Goal: Transaction & Acquisition: Subscribe to service/newsletter

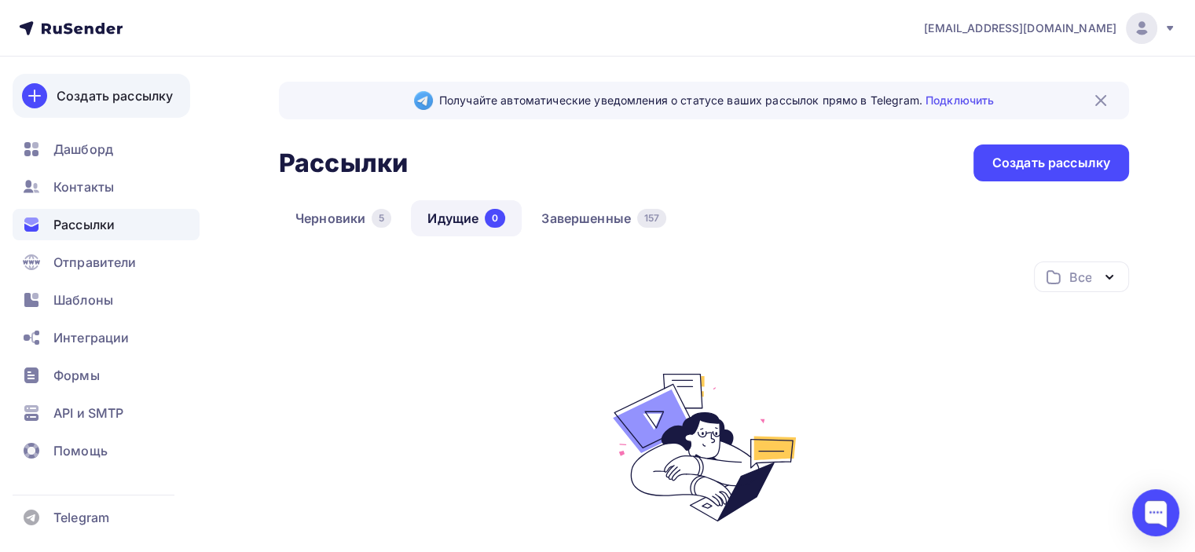
click at [127, 109] on link "Создать рассылку" at bounding box center [101, 96] width 177 height 44
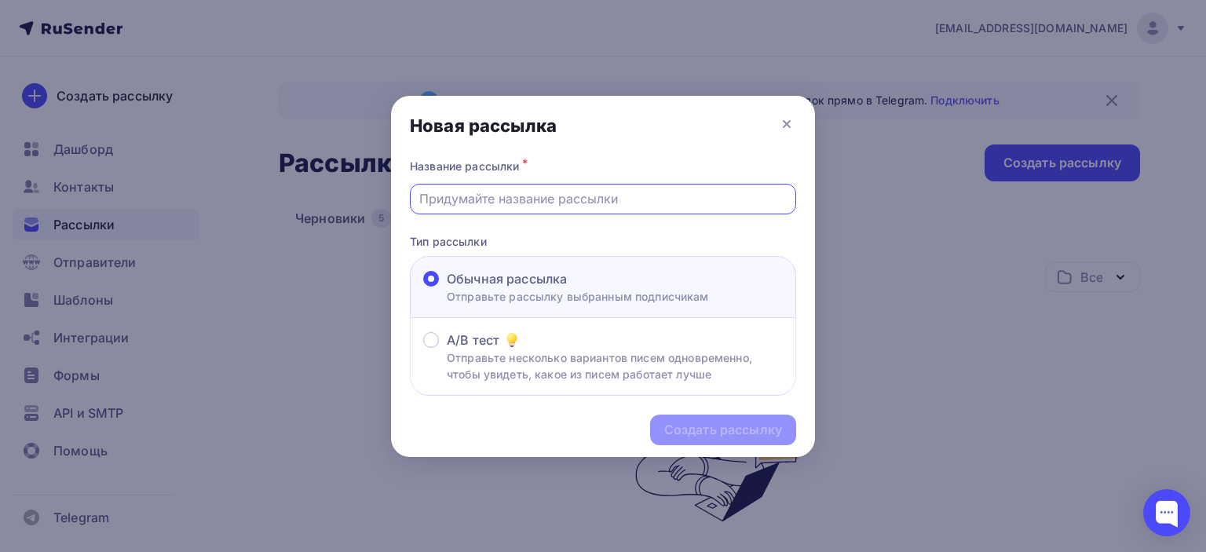
click at [507, 196] on input "text" at bounding box center [603, 198] width 368 height 19
type input "и"
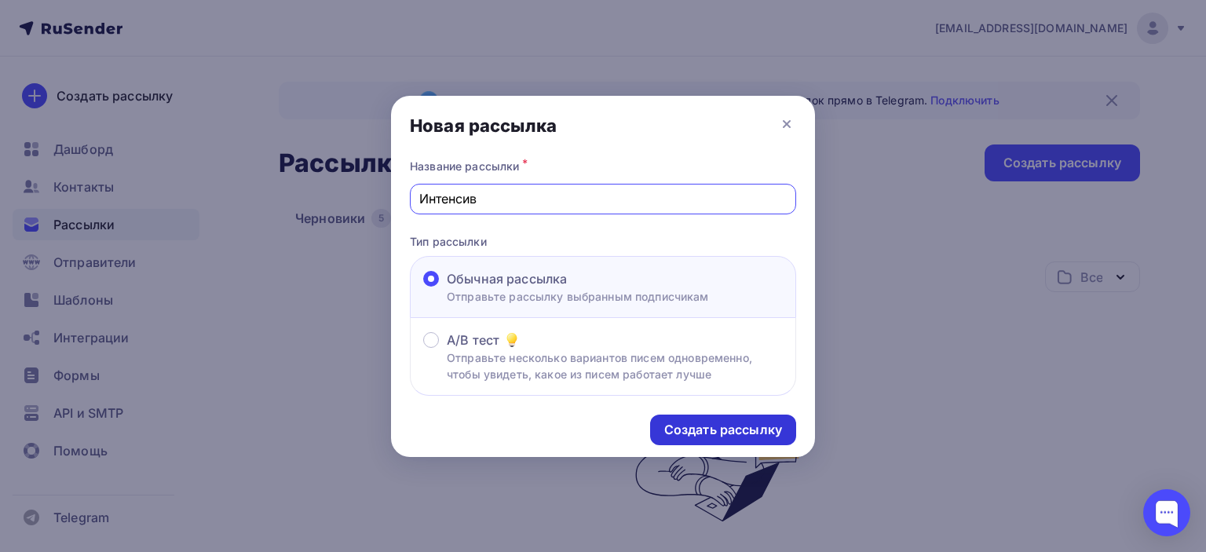
type input "Интенсив"
click at [742, 426] on div "Создать рассылку" at bounding box center [723, 430] width 118 height 18
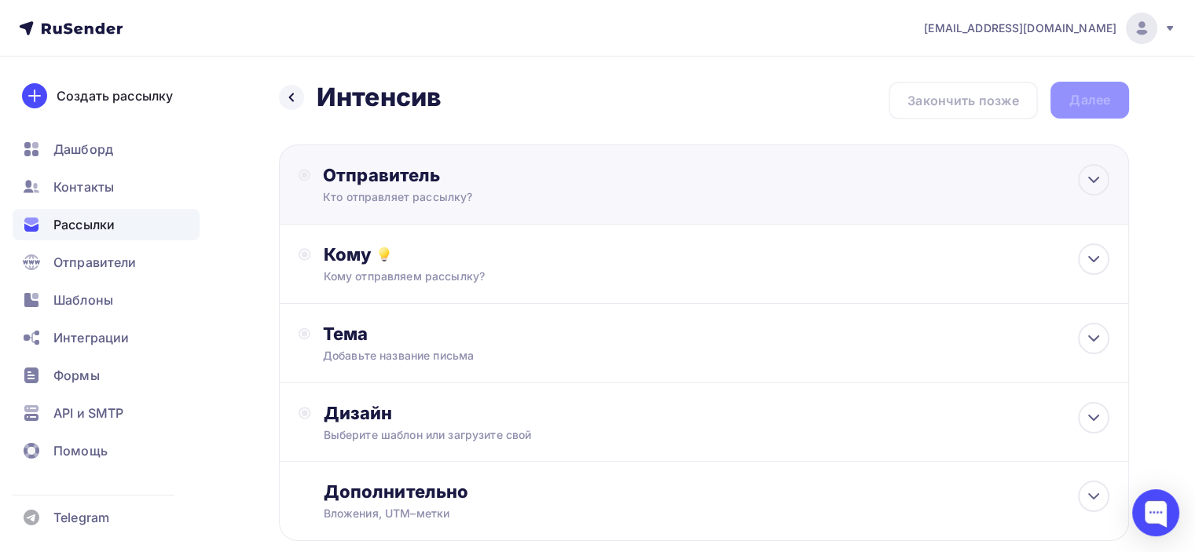
click at [539, 162] on div "Отправитель Кто отправляет рассылку? Email * [EMAIL_ADDRESS][DOMAIN_NAME] [EMAI…" at bounding box center [704, 185] width 850 height 80
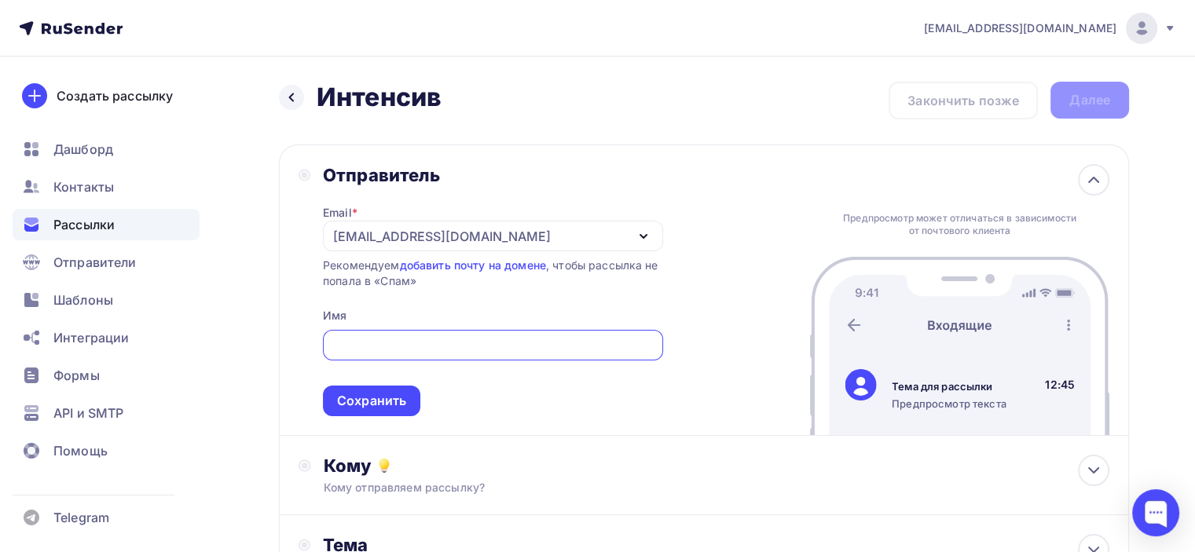
click at [488, 240] on div "[EMAIL_ADDRESS][DOMAIN_NAME]" at bounding box center [442, 236] width 218 height 19
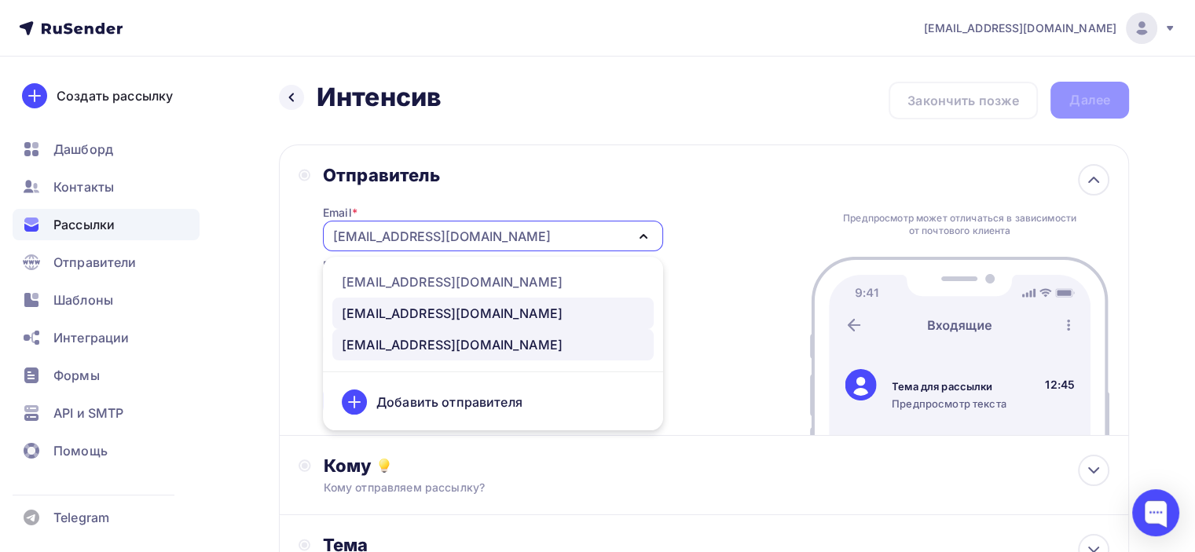
click at [437, 309] on div "[EMAIL_ADDRESS][DOMAIN_NAME]" at bounding box center [452, 313] width 221 height 19
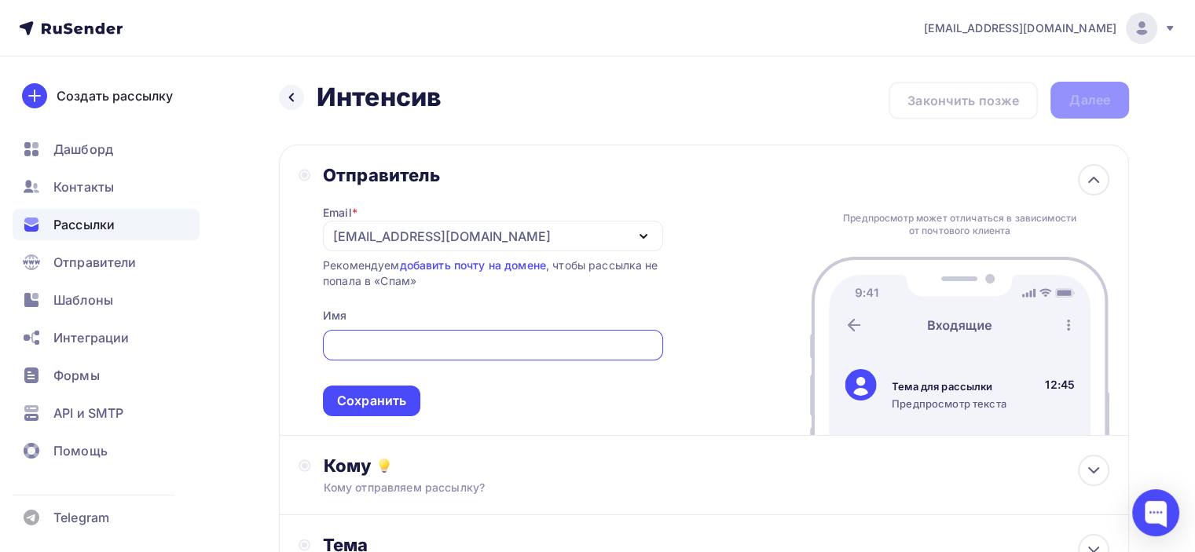
click at [456, 350] on input "text" at bounding box center [492, 345] width 322 height 19
click at [1170, 90] on div "Назад Интенсив Интенсив Закончить позже Далее Отправитель Email * [EMAIL_ADDRES…" at bounding box center [597, 455] width 1195 height 797
click at [505, 345] on input "Whitelist" at bounding box center [492, 345] width 322 height 19
paste input "—"
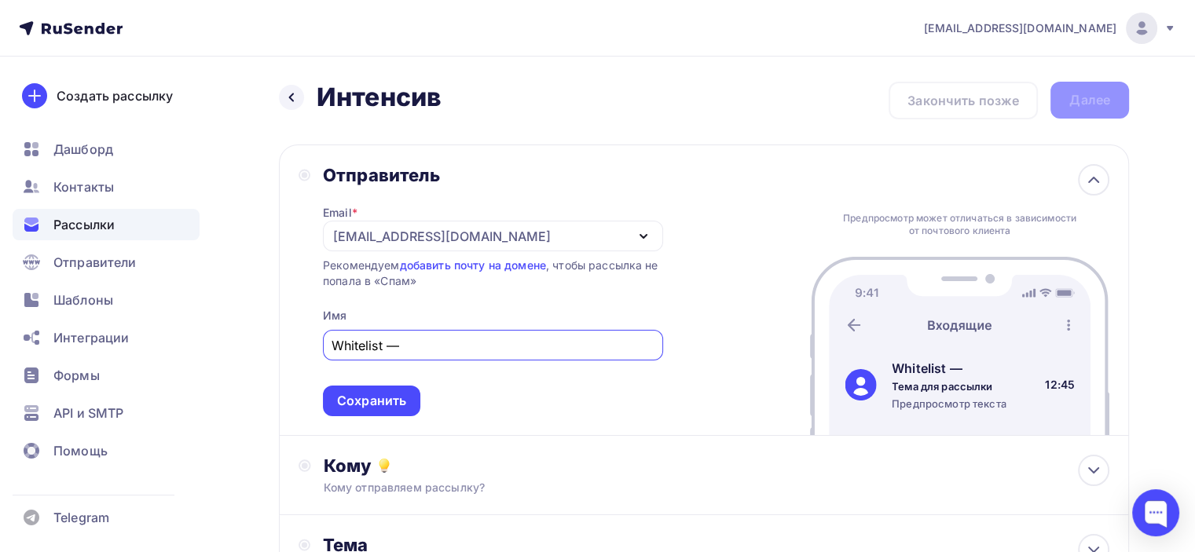
click at [505, 345] on input "Whitelist —" at bounding box center [492, 345] width 322 height 19
type input "Whitelist — онлайн-офис для трейдеров"
click at [374, 405] on div "Сохранить" at bounding box center [371, 401] width 69 height 18
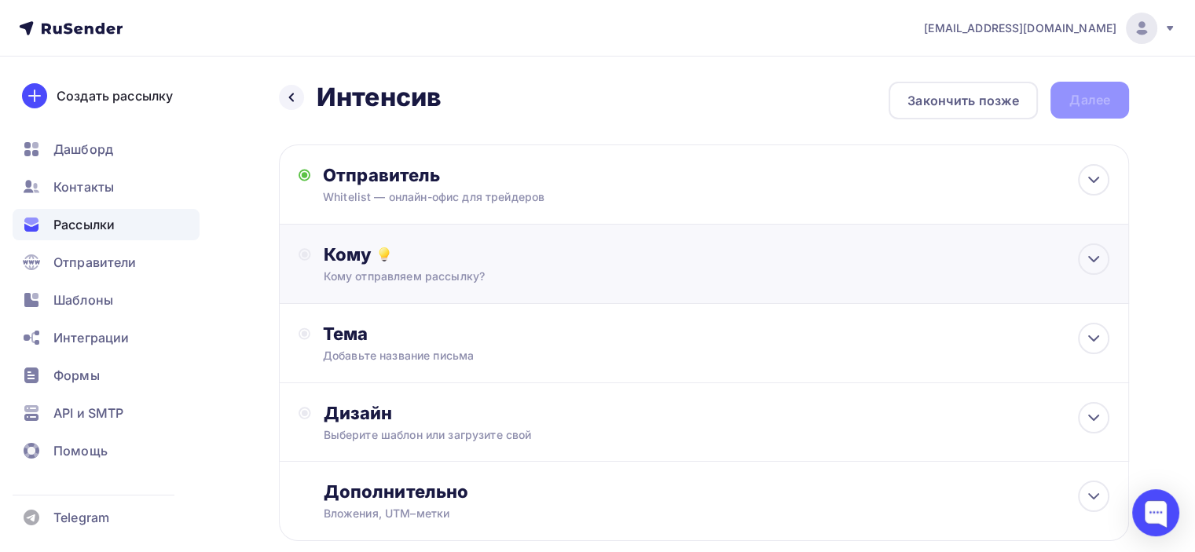
click at [538, 260] on div "Кому" at bounding box center [716, 254] width 785 height 22
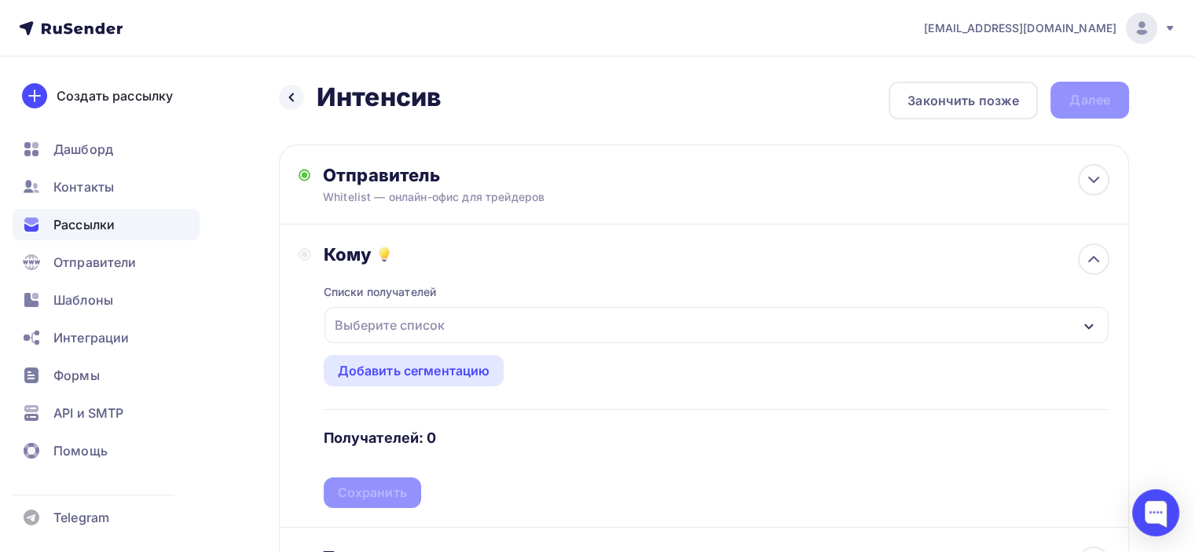
click at [436, 329] on div "Выберите список" at bounding box center [389, 325] width 123 height 28
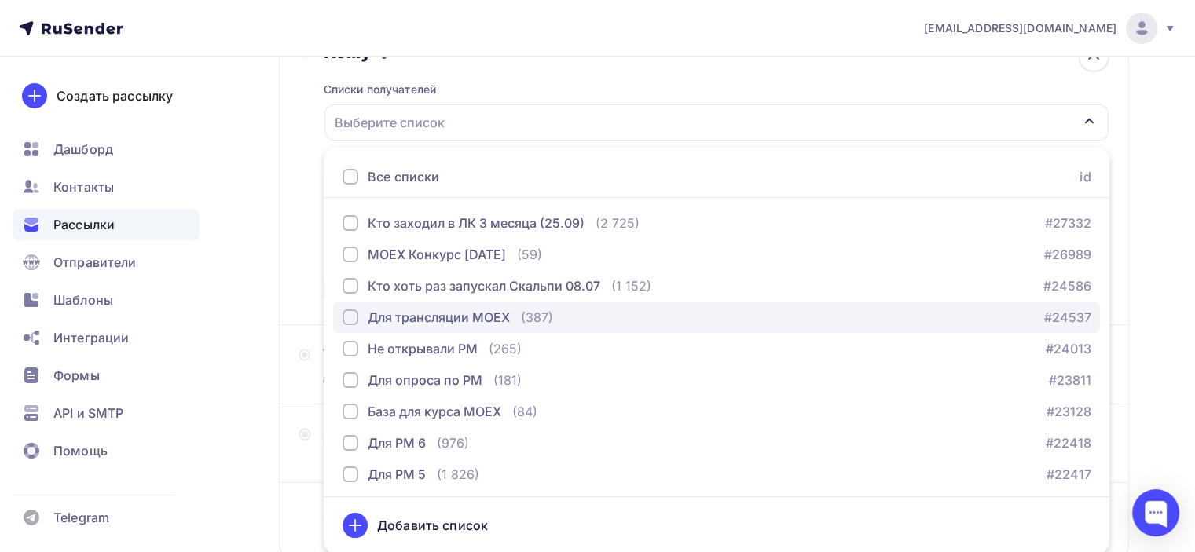
click at [346, 317] on div "button" at bounding box center [350, 317] width 16 height 16
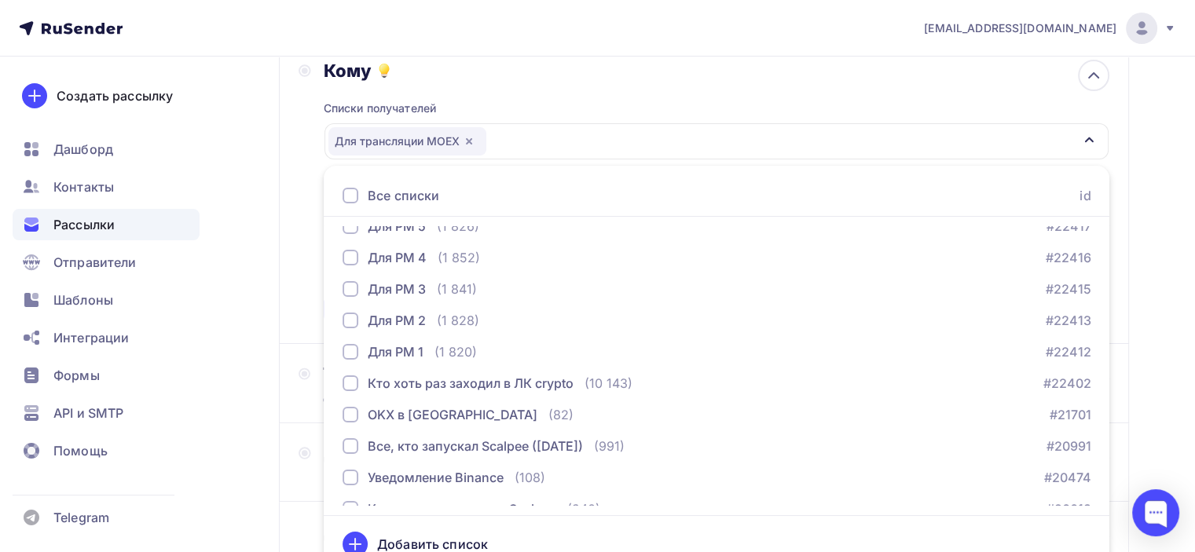
scroll to position [160, 0]
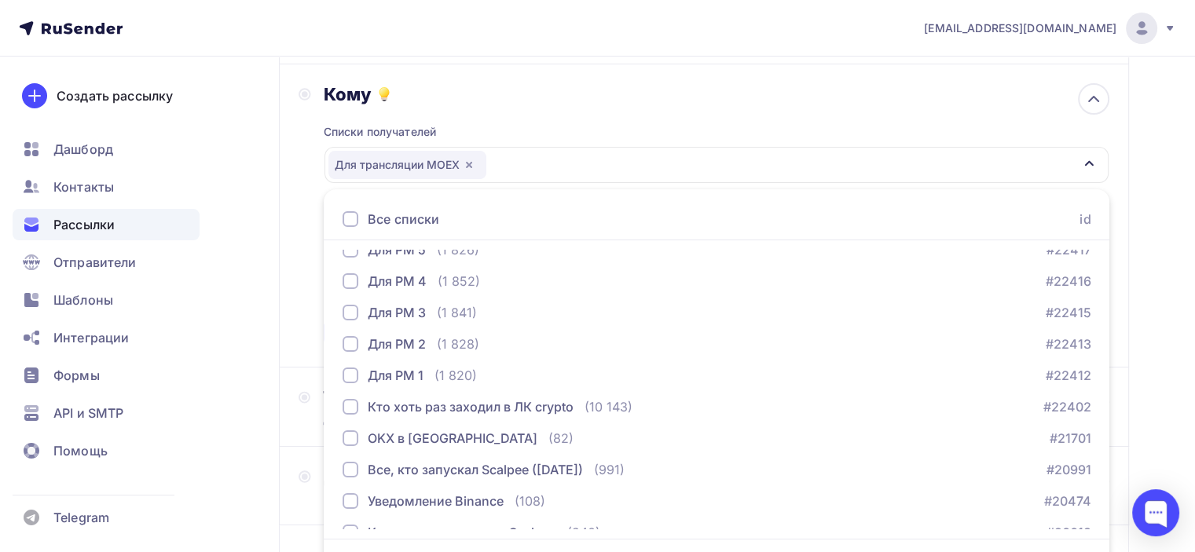
click at [964, 125] on div "Списки получателей Для трансляции МОЕХ Все списки id Кто заходил в ЛК 3 месяца …" at bounding box center [716, 226] width 785 height 243
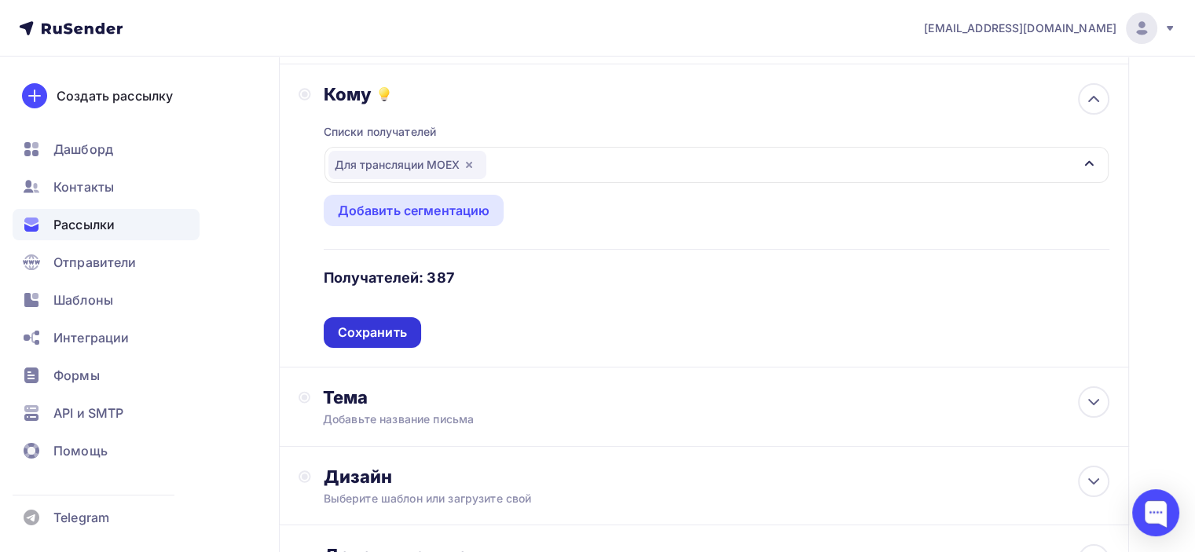
click at [393, 327] on div "Сохранить" at bounding box center [372, 333] width 69 height 18
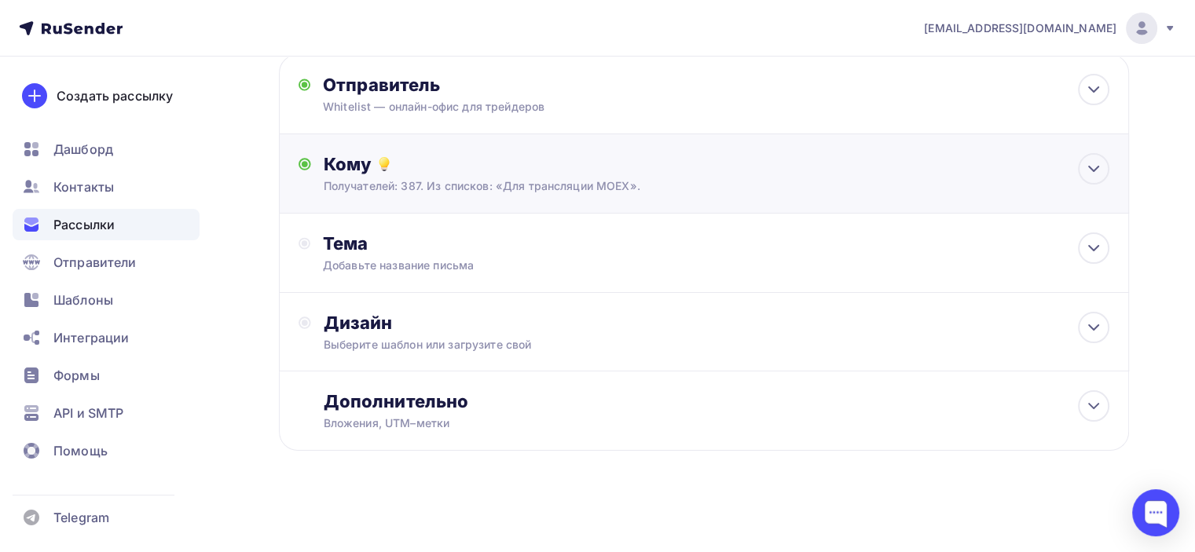
scroll to position [88, 0]
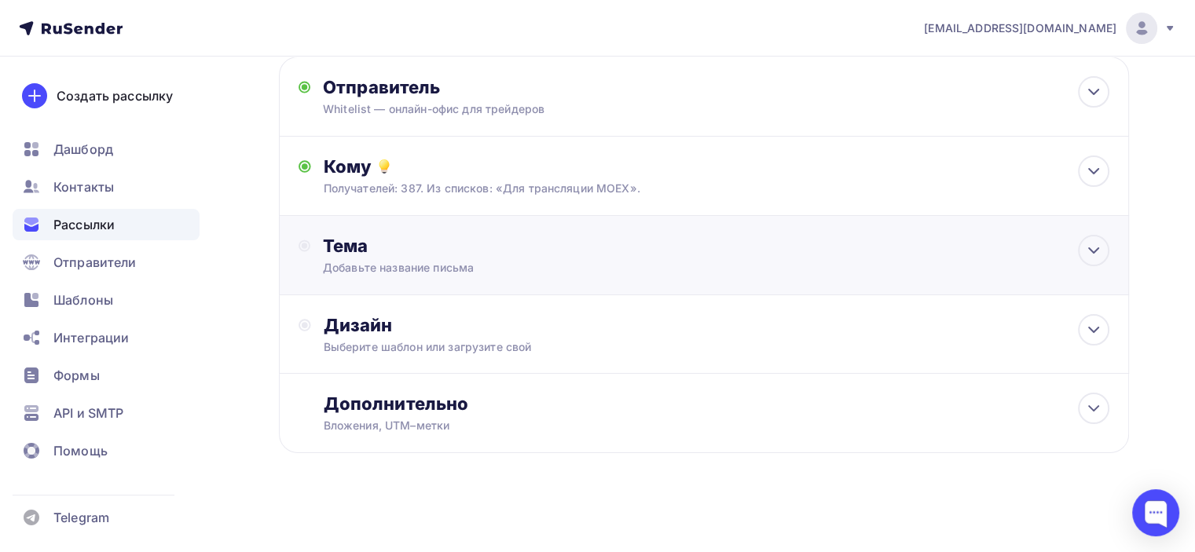
click at [449, 262] on div "Добавьте название письма" at bounding box center [463, 268] width 280 height 16
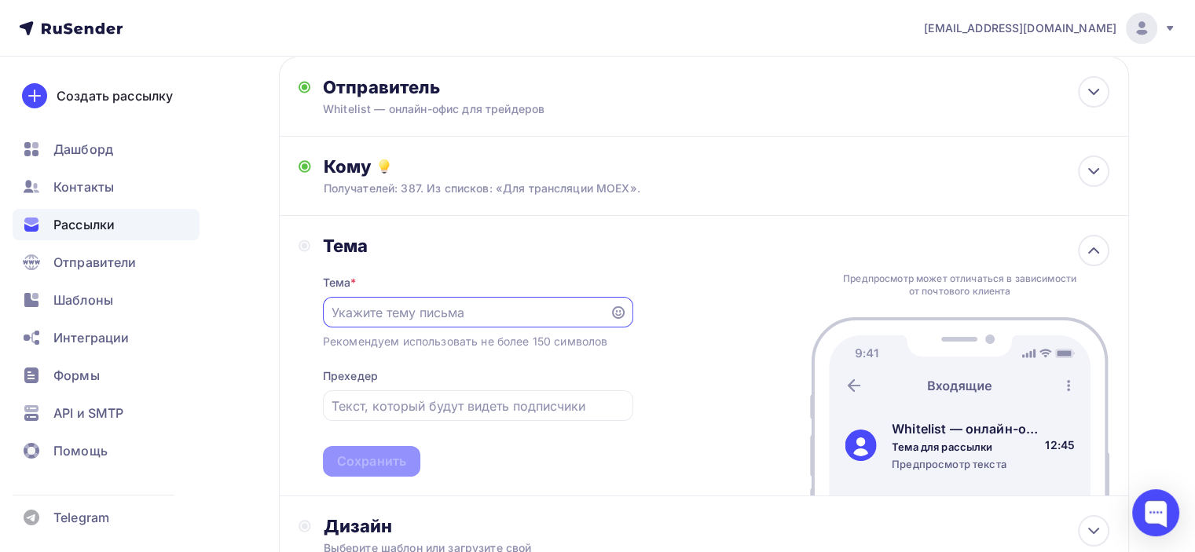
scroll to position [0, 0]
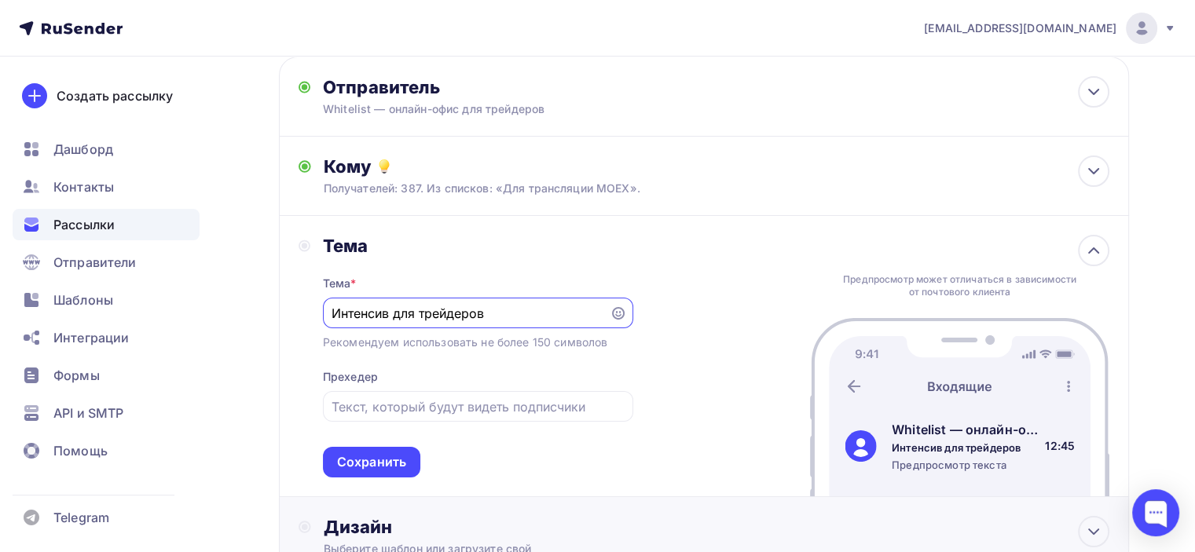
type input "Интенсив для трейдеров"
click at [433, 414] on input "text" at bounding box center [477, 406] width 292 height 19
paste input "Первые шаги к профессиональному трейдингу"
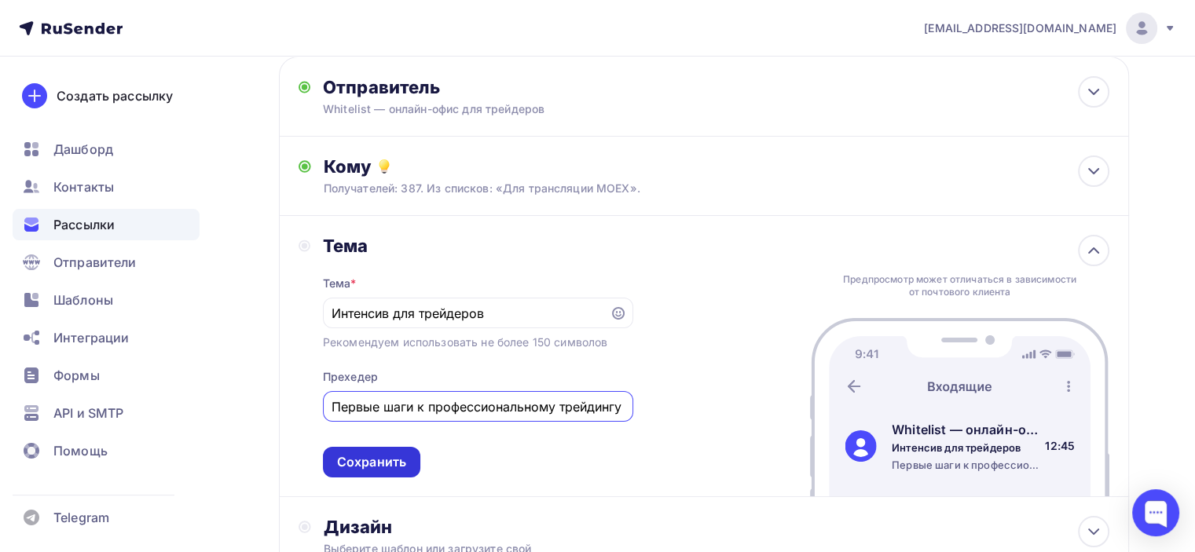
type input "Первые шаги к профессиональному трейдингу"
click at [376, 456] on div "Сохранить" at bounding box center [371, 462] width 69 height 18
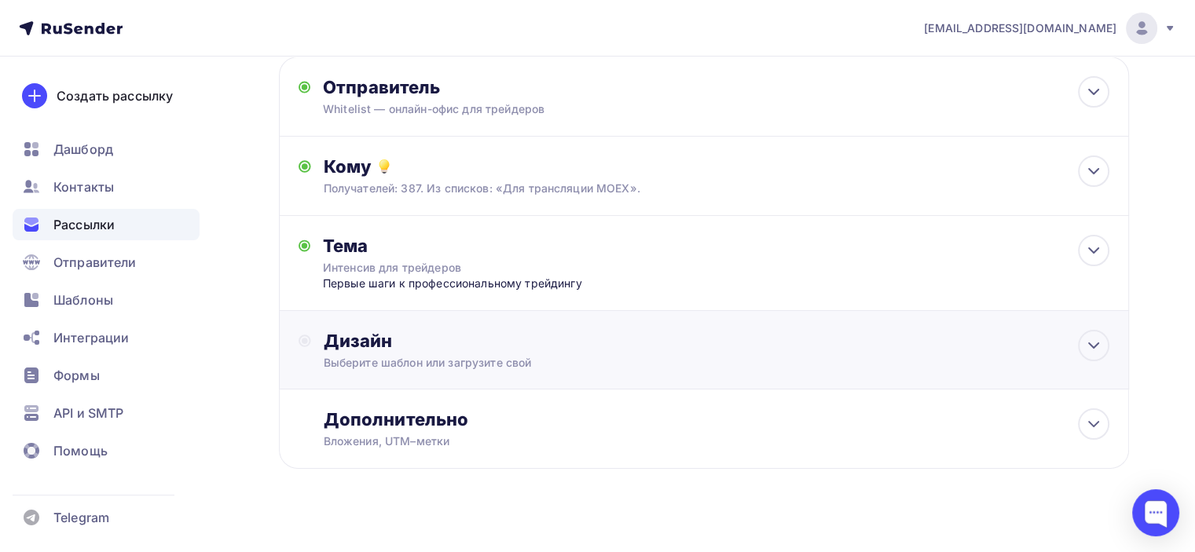
click at [368, 343] on div "Дизайн" at bounding box center [716, 341] width 785 height 22
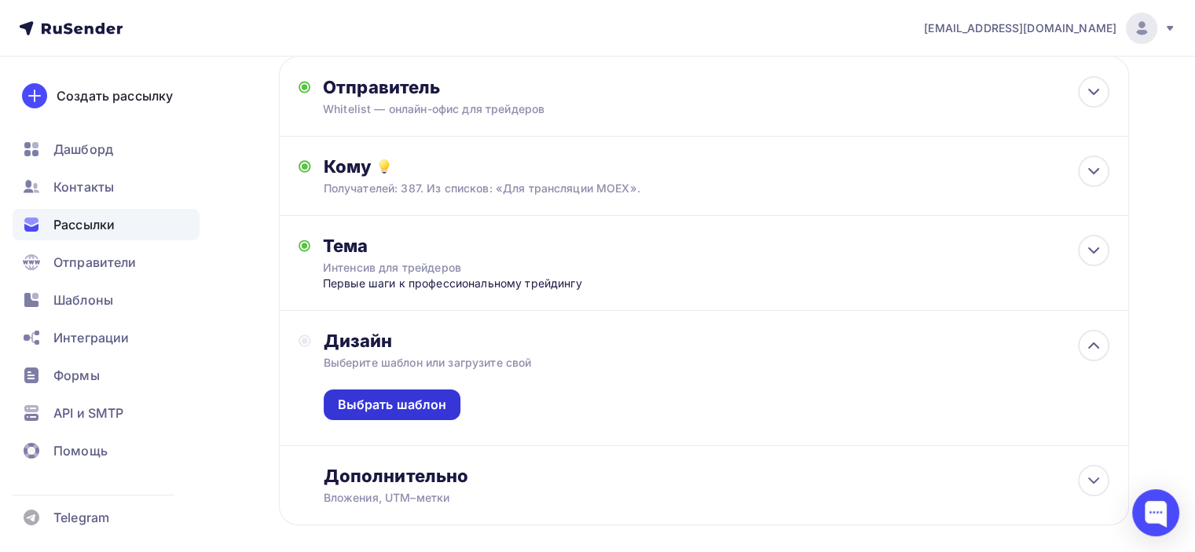
click at [406, 403] on div "Выбрать шаблон" at bounding box center [392, 405] width 109 height 18
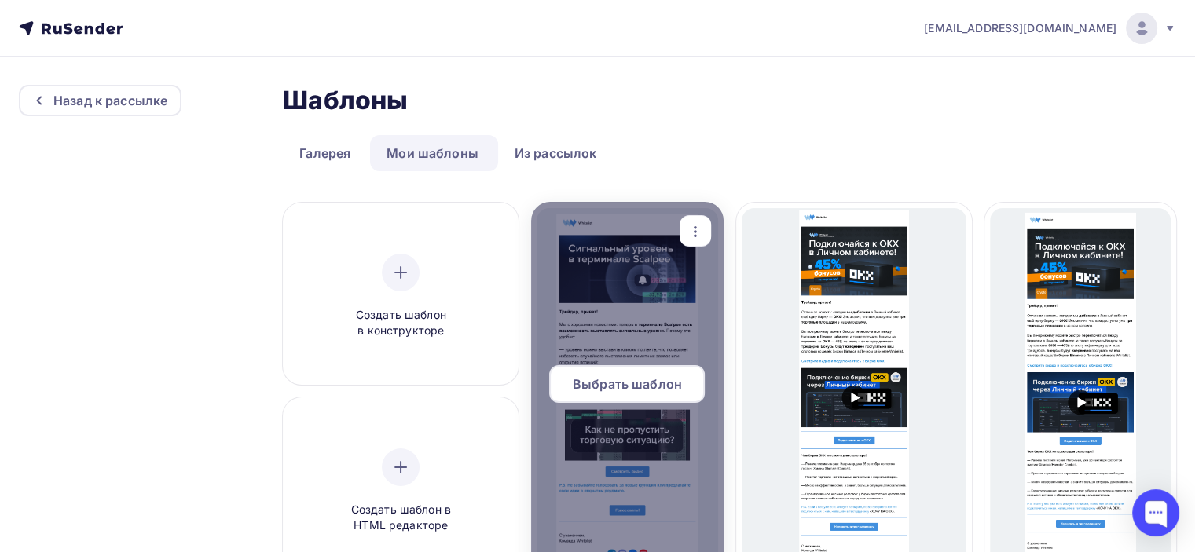
click at [650, 287] on div at bounding box center [627, 390] width 192 height 377
click at [643, 386] on span "Выбрать шаблон" at bounding box center [627, 384] width 109 height 19
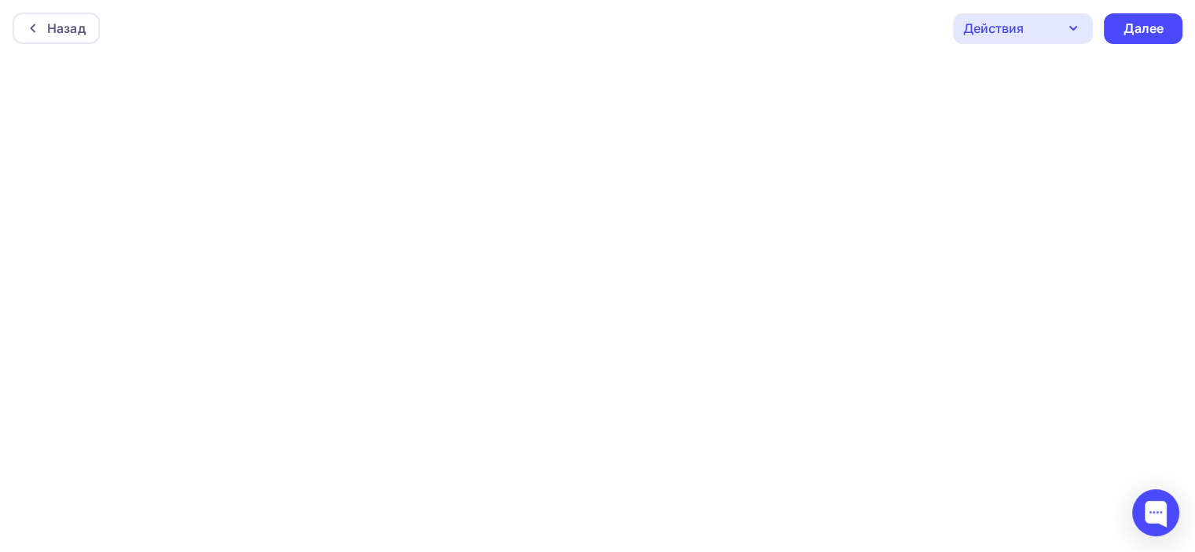
scroll to position [3, 0]
click at [1140, 18] on div "Далее" at bounding box center [1142, 25] width 41 height 18
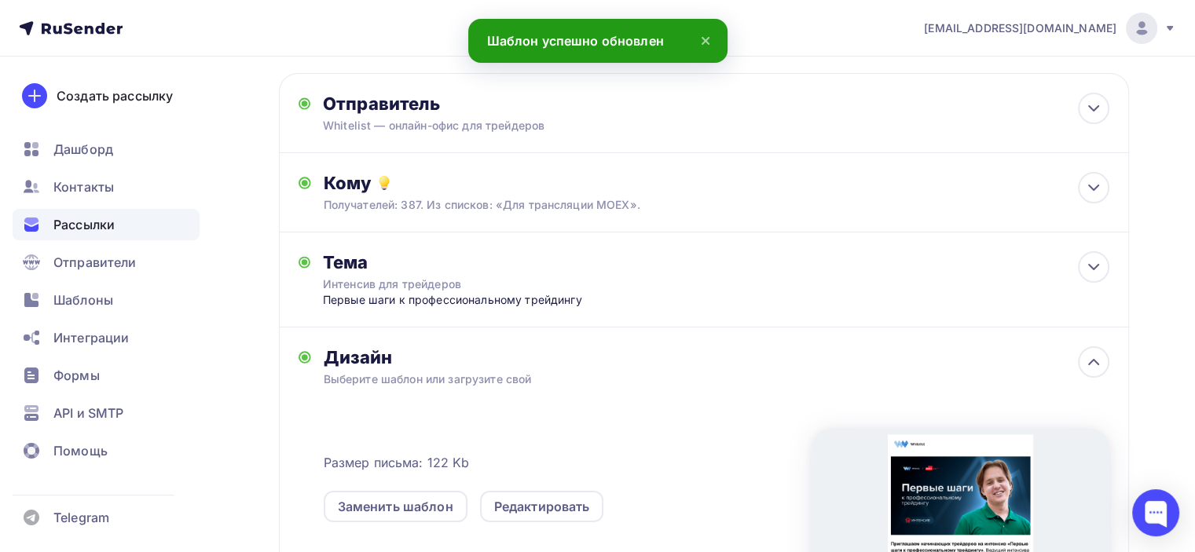
scroll to position [19, 0]
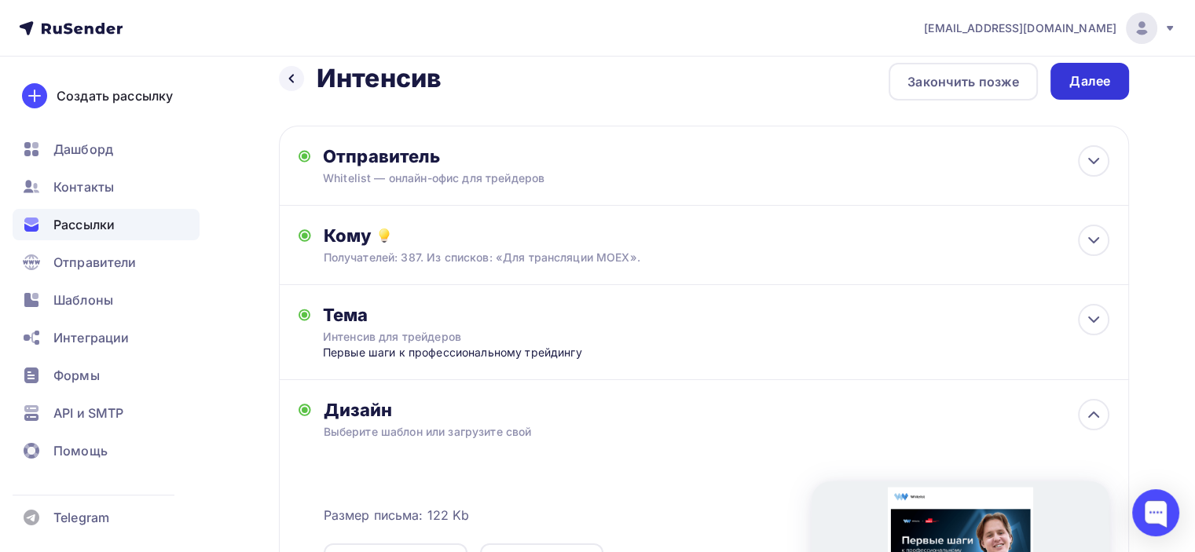
click at [1090, 79] on div "Далее" at bounding box center [1089, 81] width 41 height 18
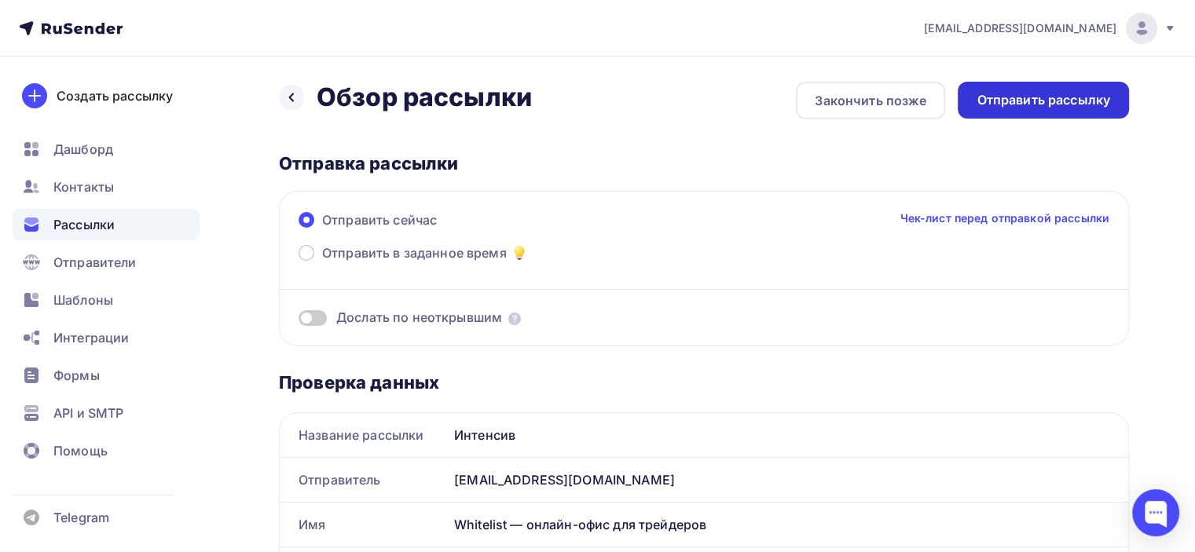
click at [1049, 108] on div "Отправить рассылку" at bounding box center [1043, 100] width 134 height 18
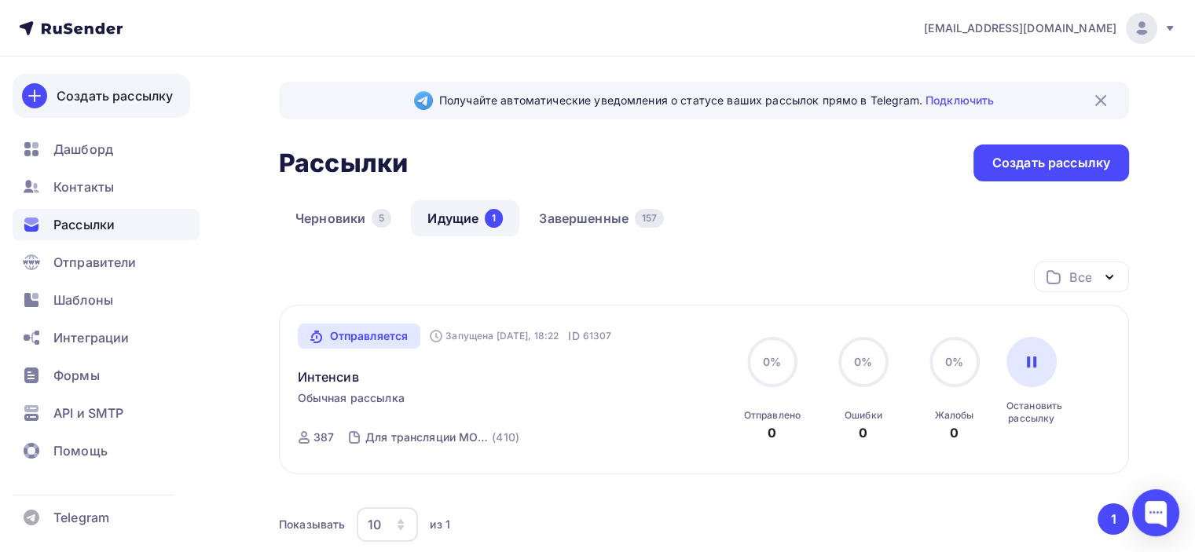
click at [89, 94] on div "Создать рассылку" at bounding box center [115, 95] width 116 height 19
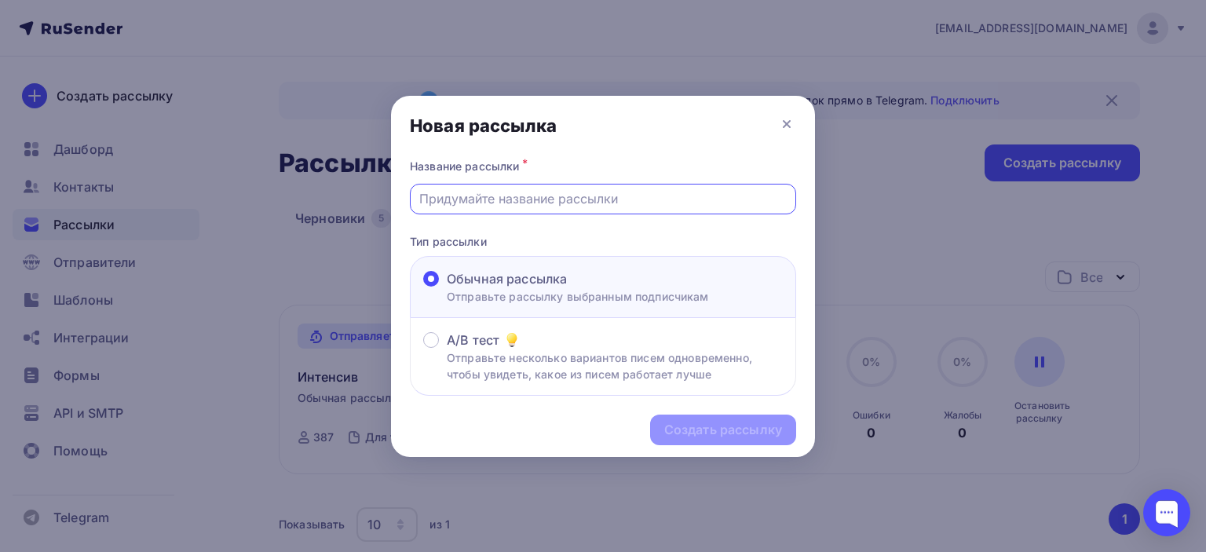
click at [512, 200] on input "text" at bounding box center [603, 198] width 368 height 19
type input "п"
click at [784, 119] on icon at bounding box center [787, 124] width 19 height 19
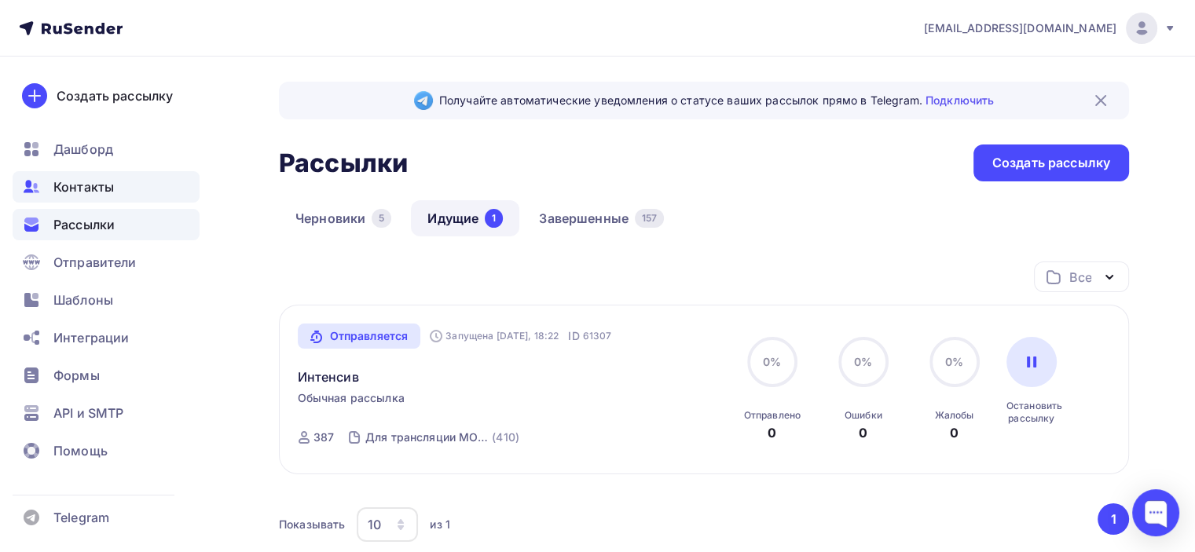
click at [83, 190] on span "Контакты" at bounding box center [83, 186] width 60 height 19
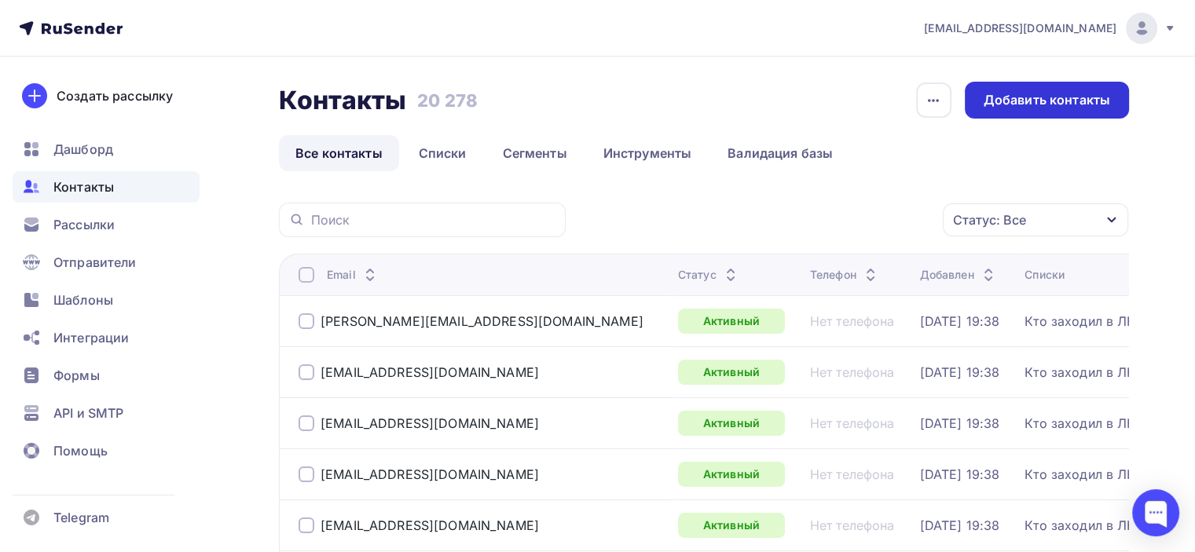
click at [1046, 103] on div "Добавить контакты" at bounding box center [1046, 100] width 126 height 18
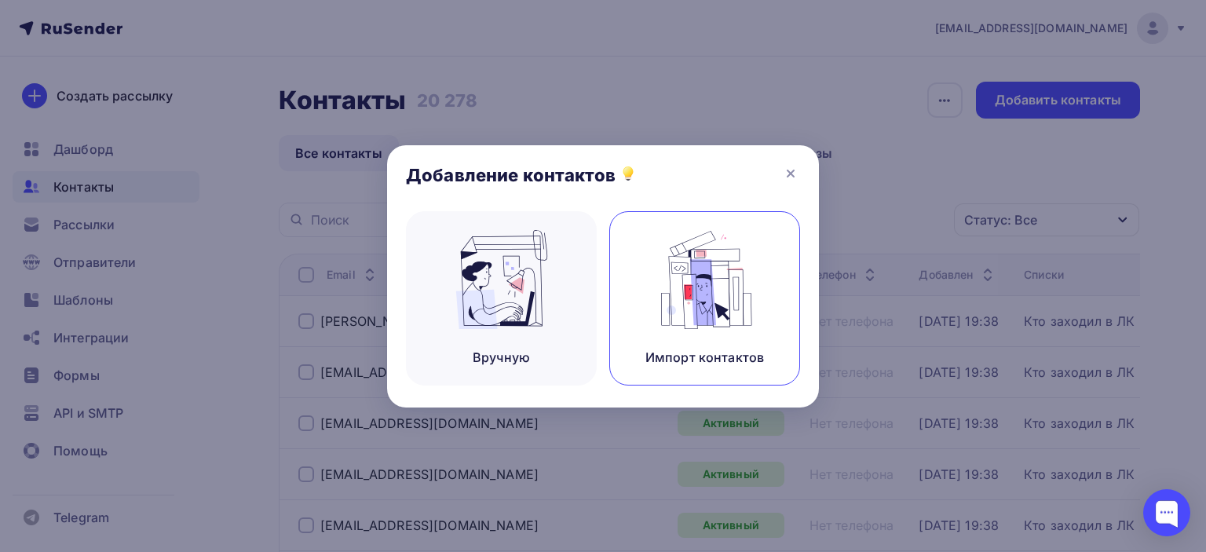
click at [670, 344] on div "Импорт контактов" at bounding box center [704, 298] width 191 height 174
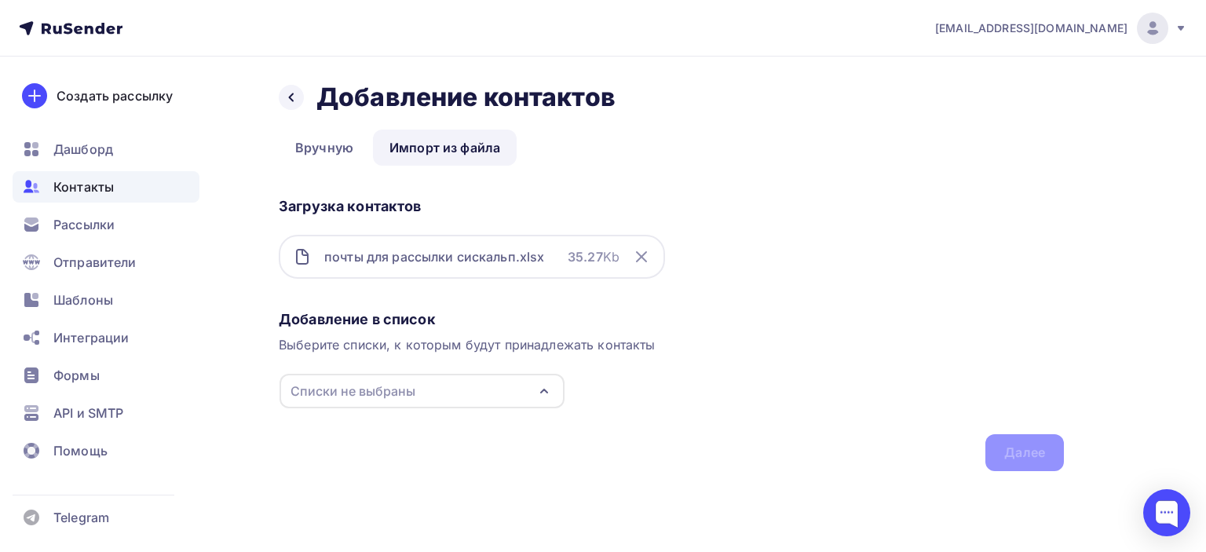
click at [461, 400] on div "Списки не выбраны" at bounding box center [422, 391] width 285 height 35
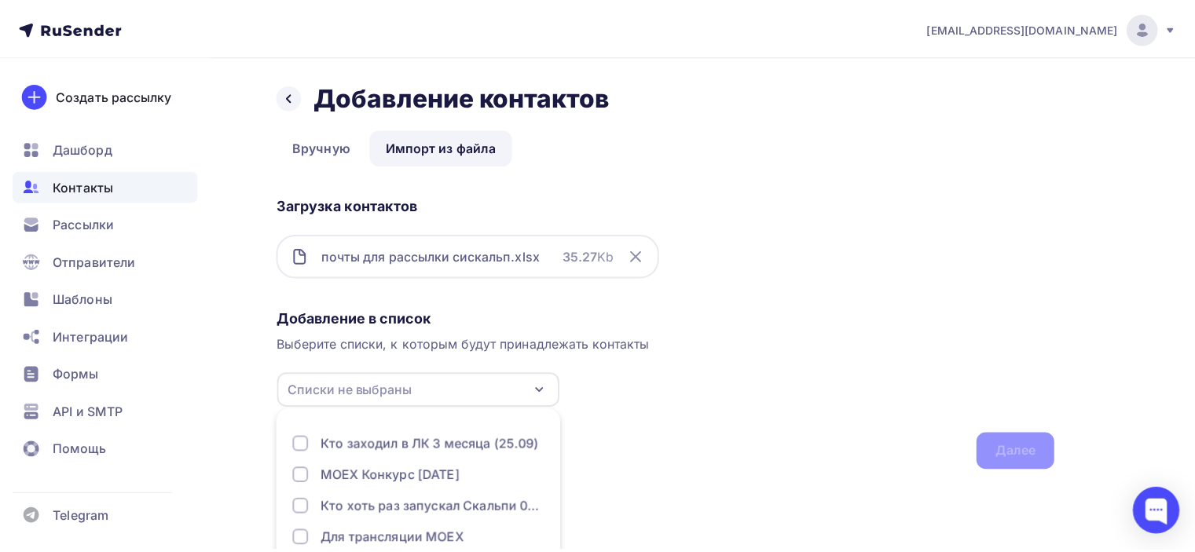
scroll to position [97, 0]
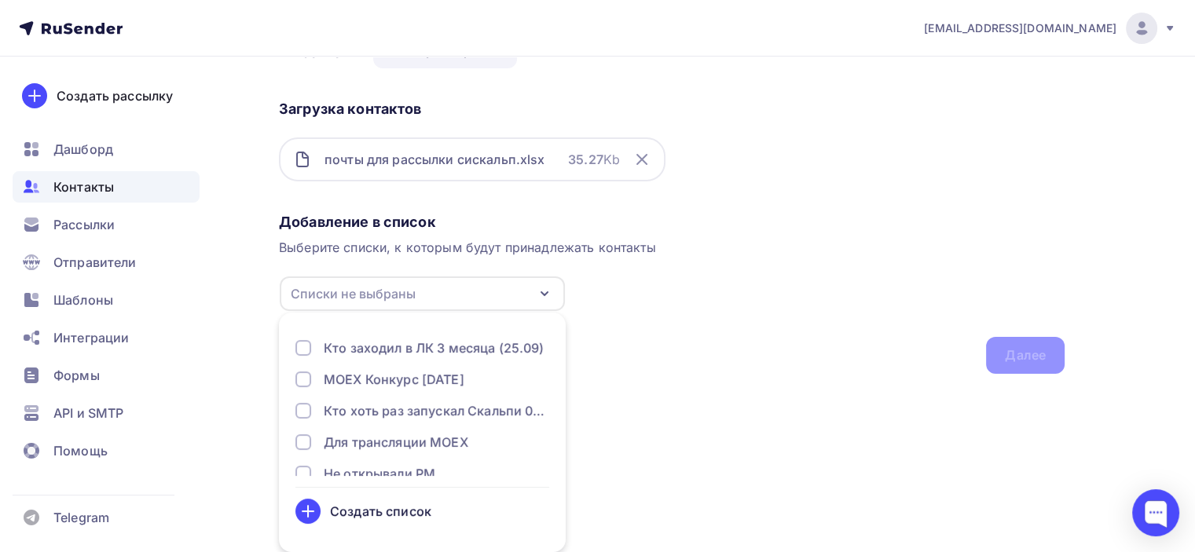
click at [378, 509] on div "Создать список" at bounding box center [380, 511] width 101 height 19
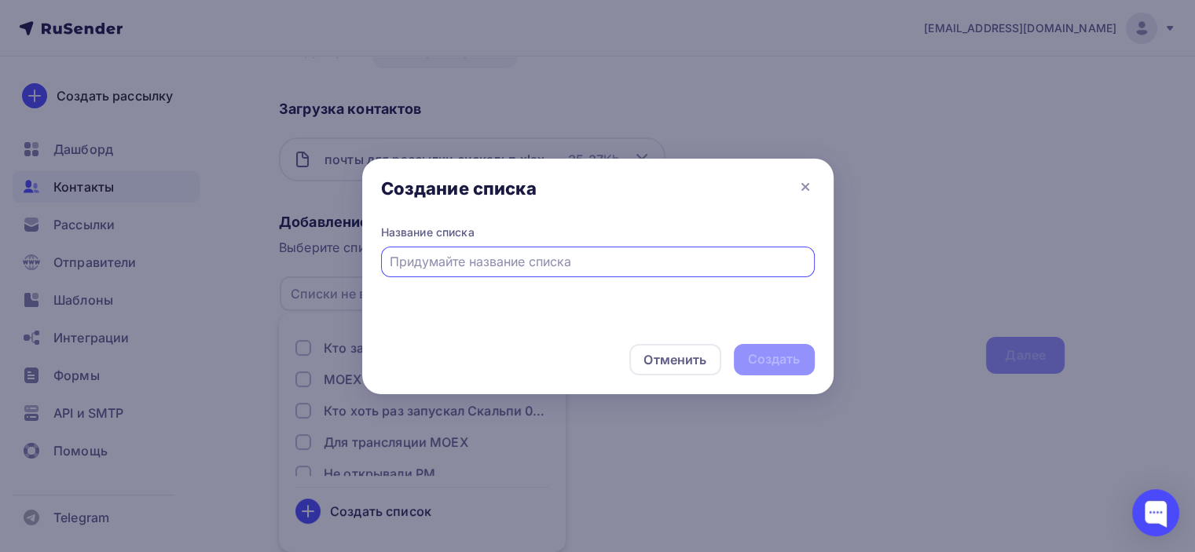
scroll to position [0, 0]
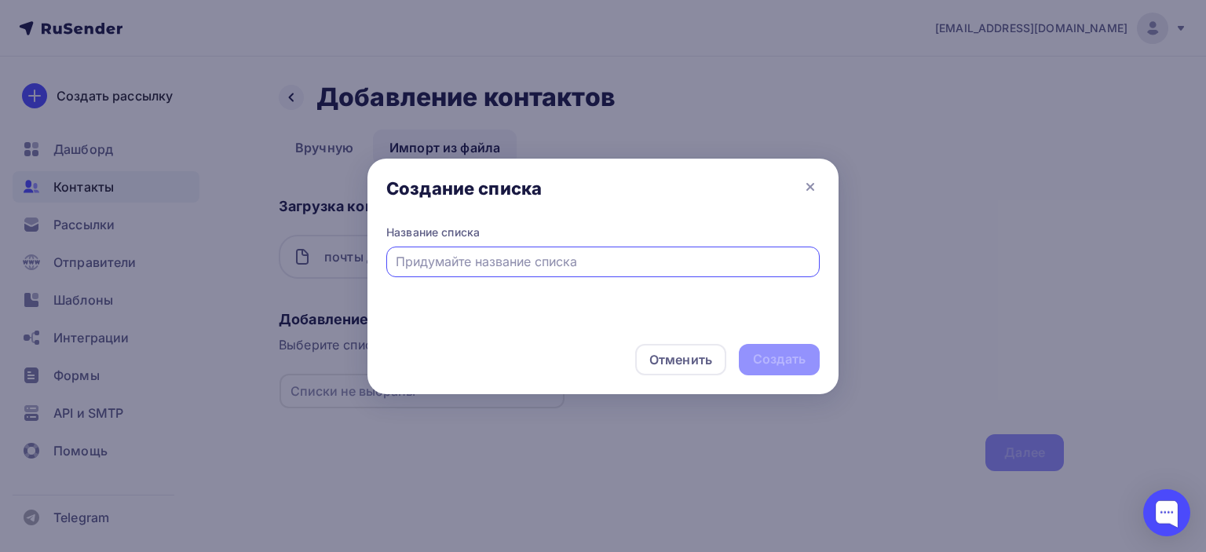
type input "[PERSON_NAME]"
type input "МОЕХ ЛК"
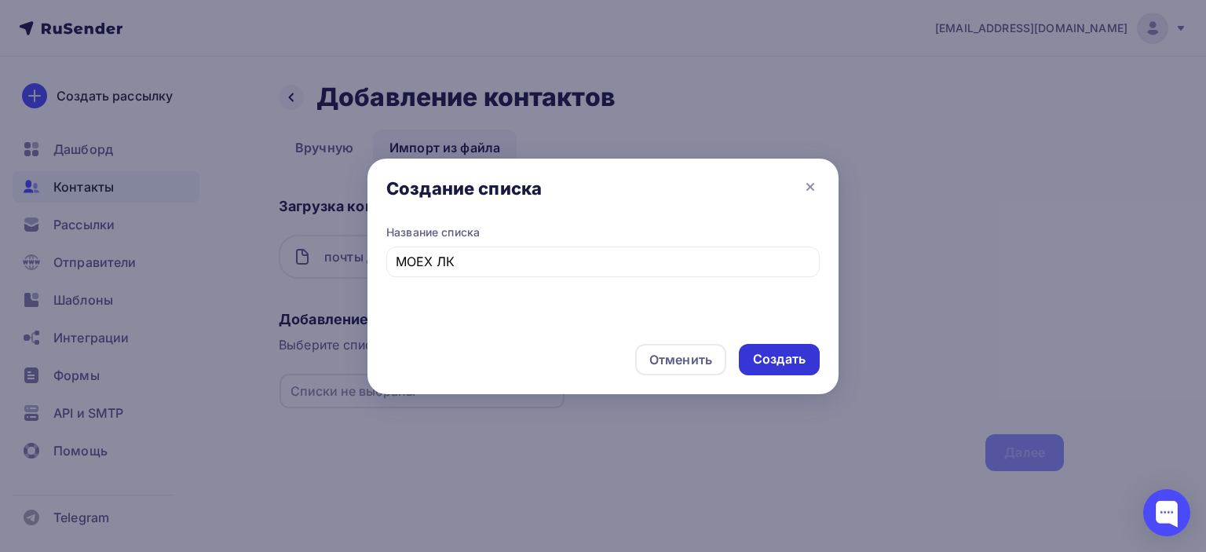
click at [787, 360] on div "Создать" at bounding box center [779, 359] width 53 height 18
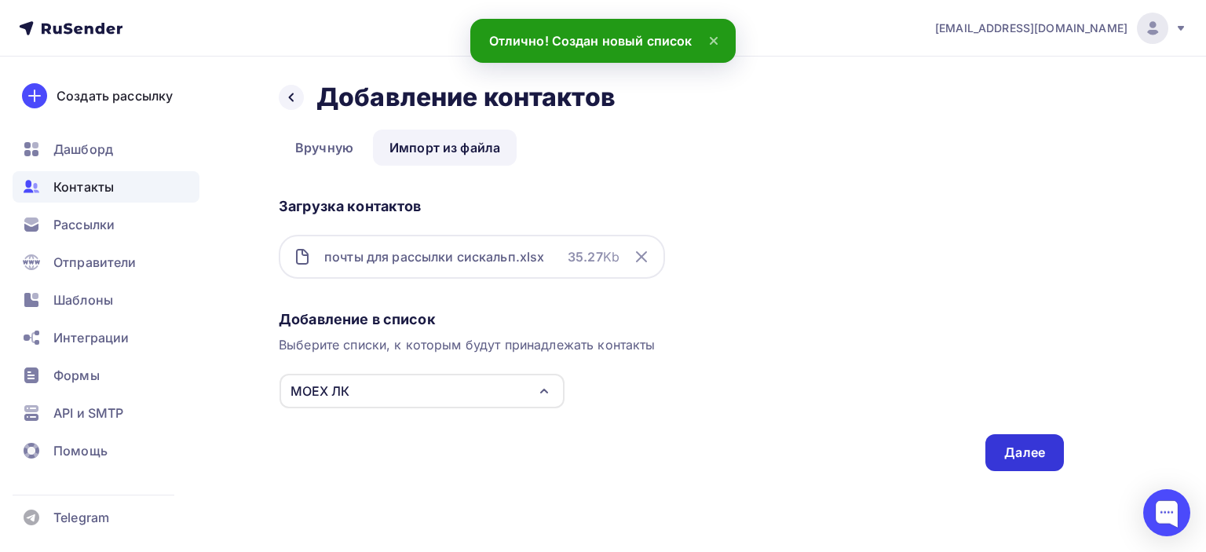
click at [1030, 457] on div "Далее" at bounding box center [1024, 453] width 41 height 18
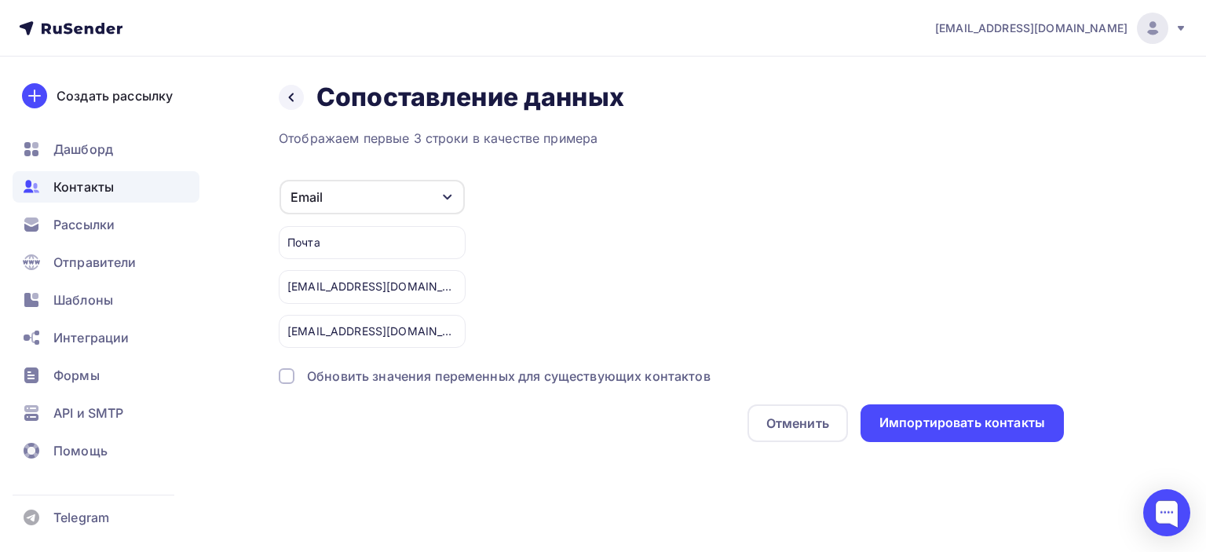
click at [288, 378] on div at bounding box center [287, 376] width 16 height 16
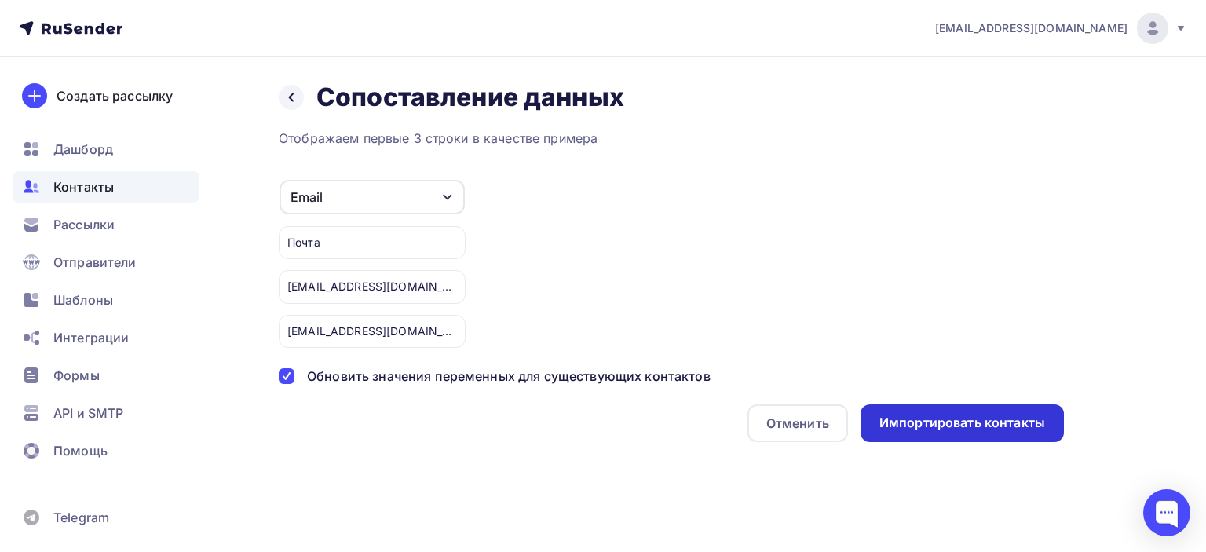
click at [964, 431] on div "Импортировать контакты" at bounding box center [962, 423] width 203 height 38
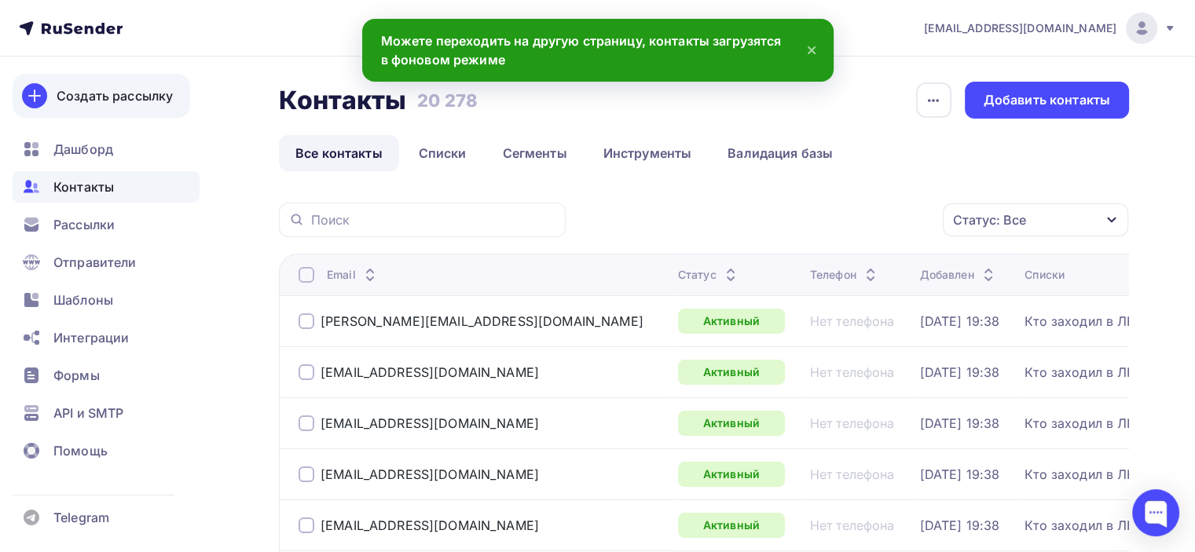
click at [141, 94] on div "Создать рассылку" at bounding box center [115, 95] width 116 height 19
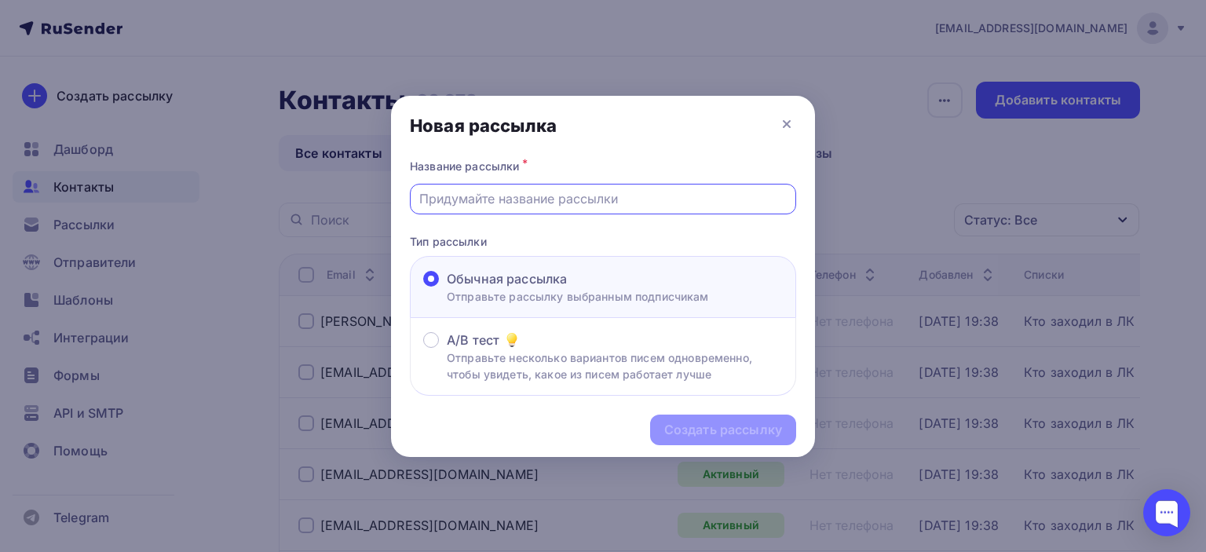
click at [595, 201] on input "text" at bounding box center [603, 198] width 368 height 19
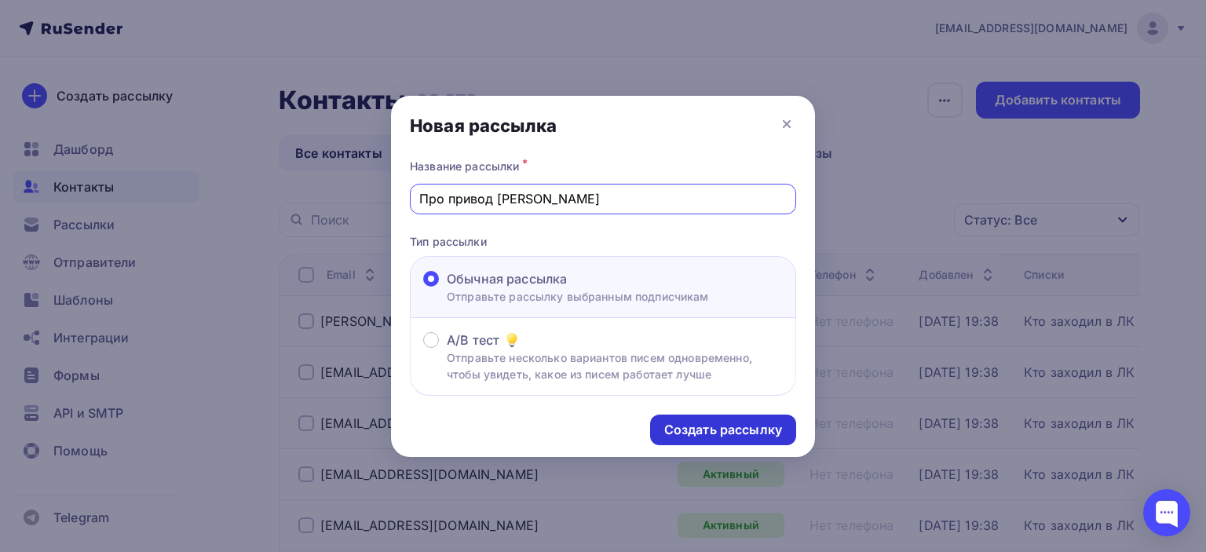
type input "Про привод [PERSON_NAME]"
click at [708, 415] on div "Создать рассылку" at bounding box center [723, 430] width 146 height 31
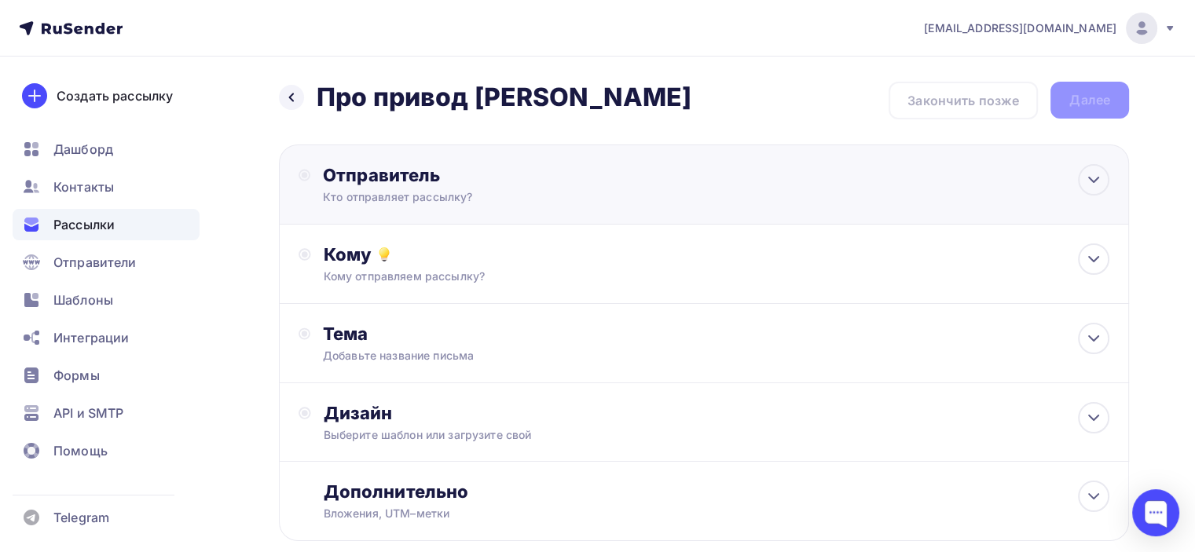
click at [478, 170] on div "Отправитель" at bounding box center [493, 175] width 340 height 22
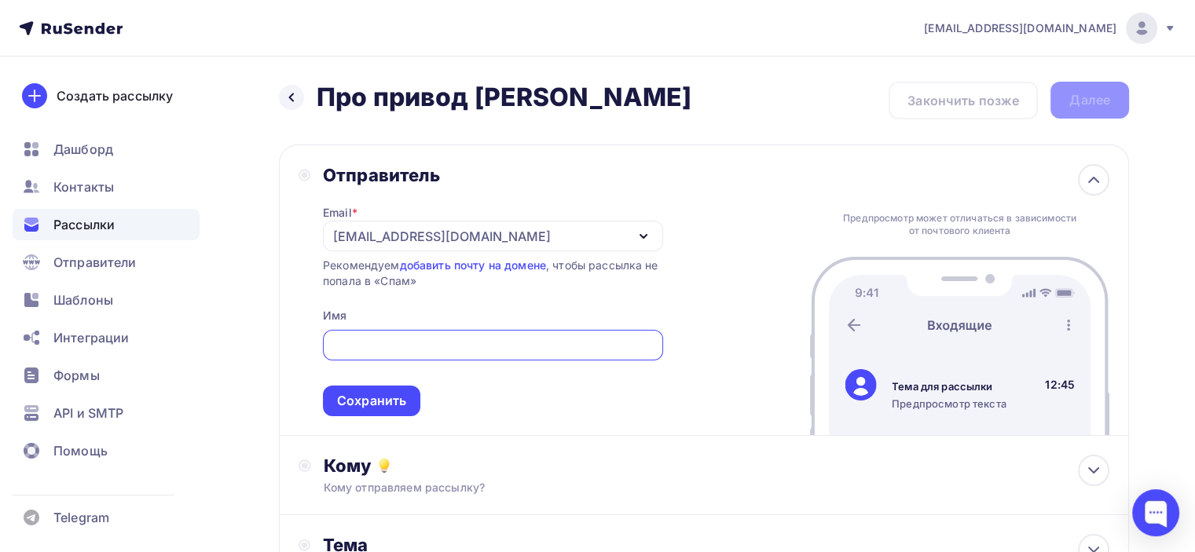
click at [450, 241] on div "[EMAIL_ADDRESS][DOMAIN_NAME]" at bounding box center [442, 236] width 218 height 19
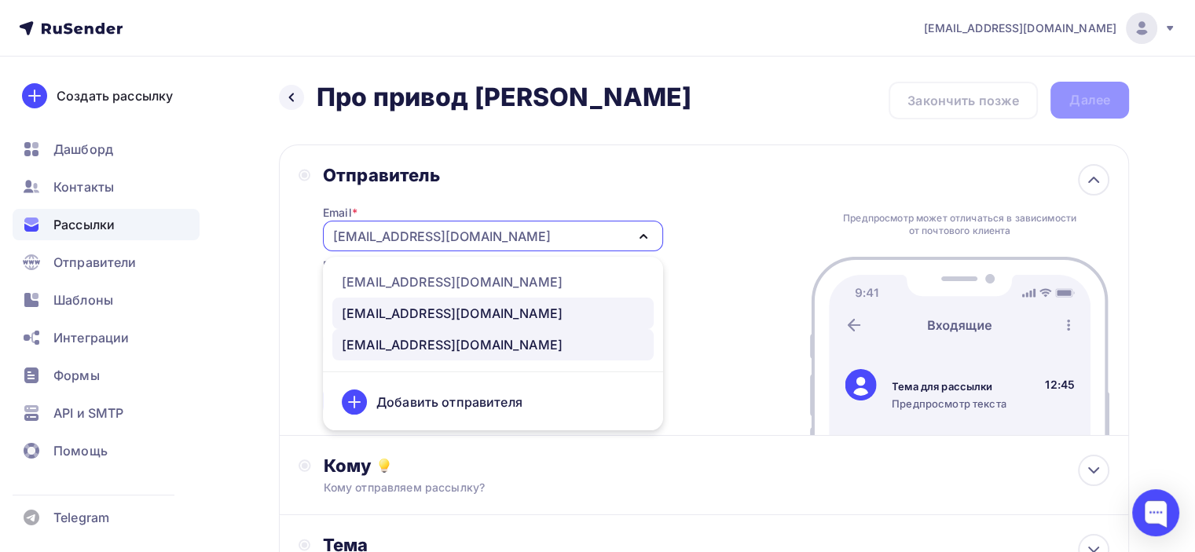
click at [428, 315] on div "[EMAIL_ADDRESS][DOMAIN_NAME]" at bounding box center [452, 313] width 221 height 19
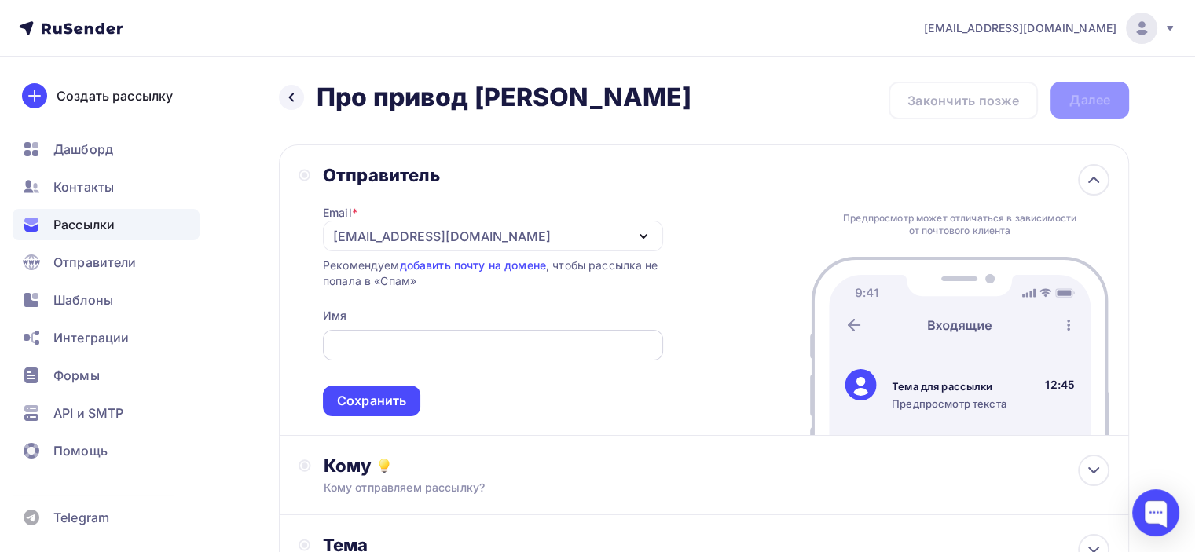
click at [380, 345] on input "text" at bounding box center [492, 345] width 322 height 19
click at [412, 347] on input "text" at bounding box center [492, 345] width 322 height 19
paste input "—"
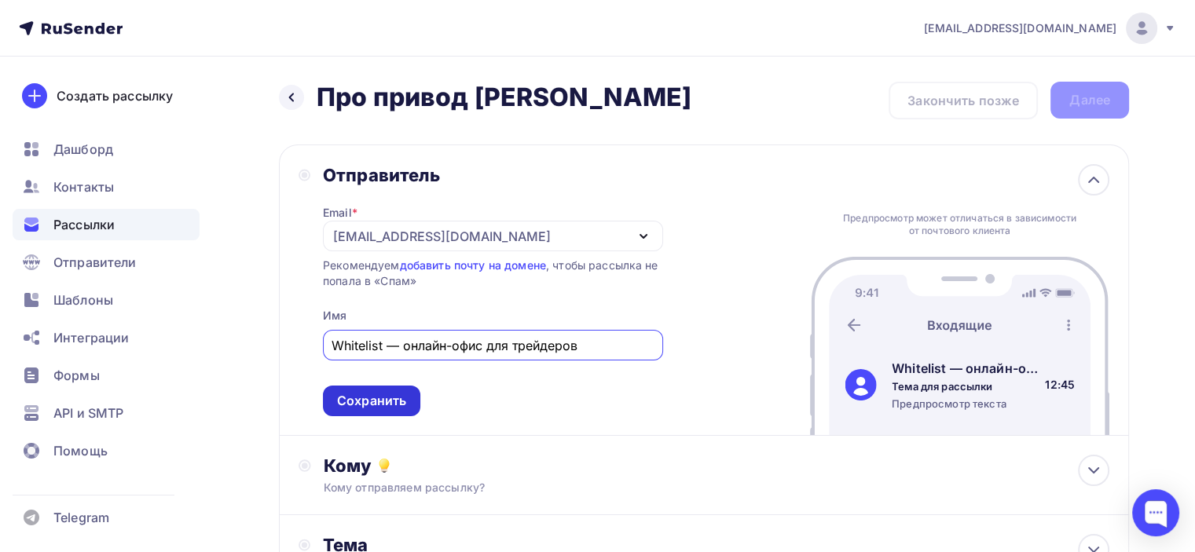
type input "Whitelist — онлайн-офис для трейдеров"
click at [355, 393] on div "Сохранить" at bounding box center [371, 401] width 69 height 18
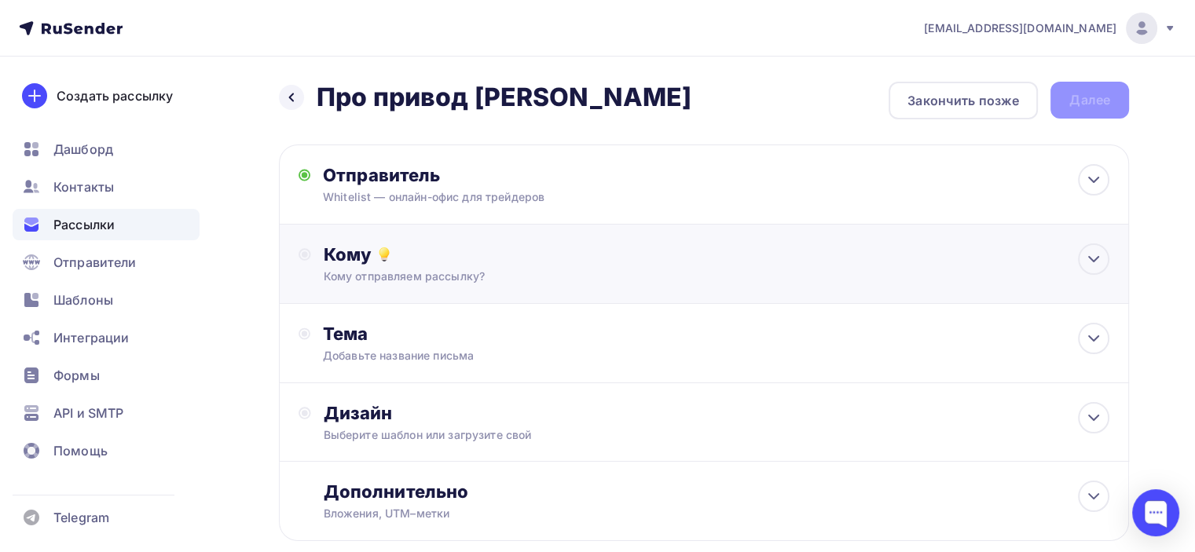
click at [471, 269] on div "Кому отправляем рассылку?" at bounding box center [677, 277] width 707 height 16
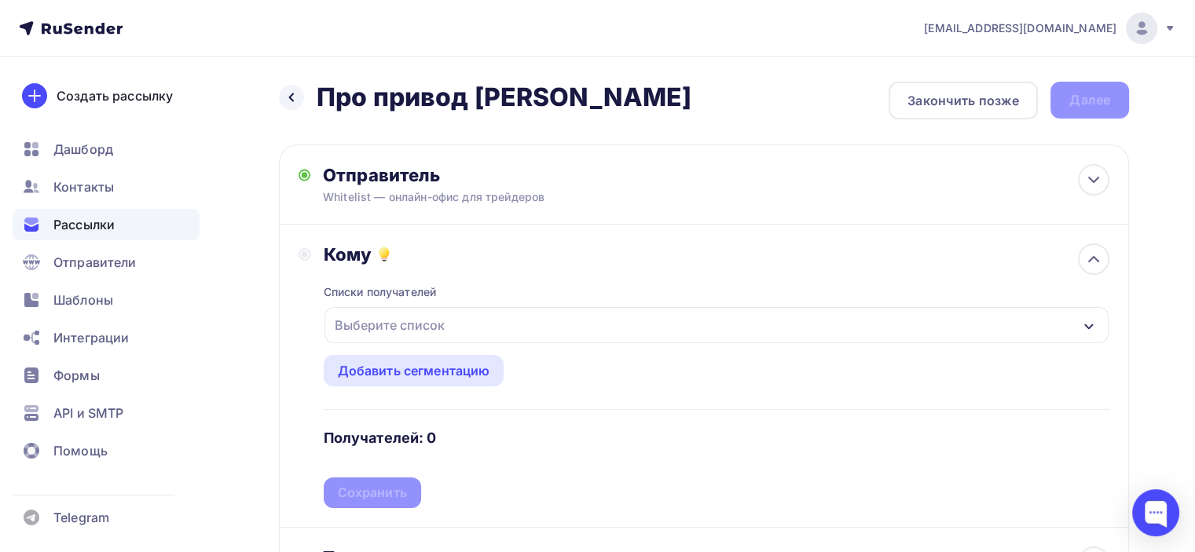
click at [427, 332] on div "Выберите список" at bounding box center [389, 325] width 123 height 28
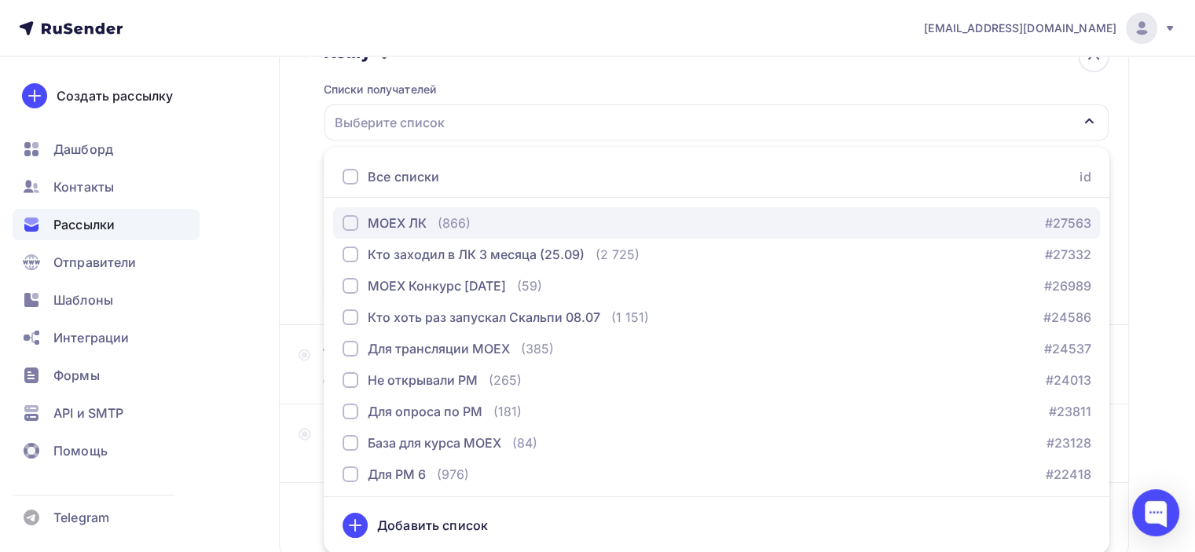
click at [345, 222] on div "button" at bounding box center [350, 223] width 16 height 16
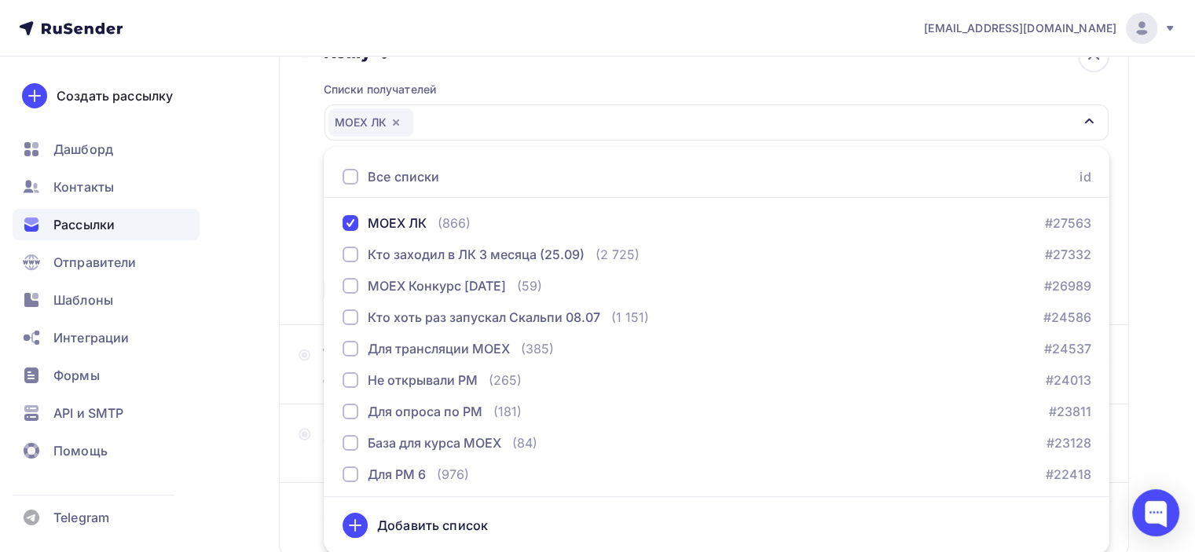
click at [1155, 237] on div "Назад Про привод [PERSON_NAME] Про привод [PERSON_NAME] Закончить позже Далее О…" at bounding box center [597, 259] width 1195 height 810
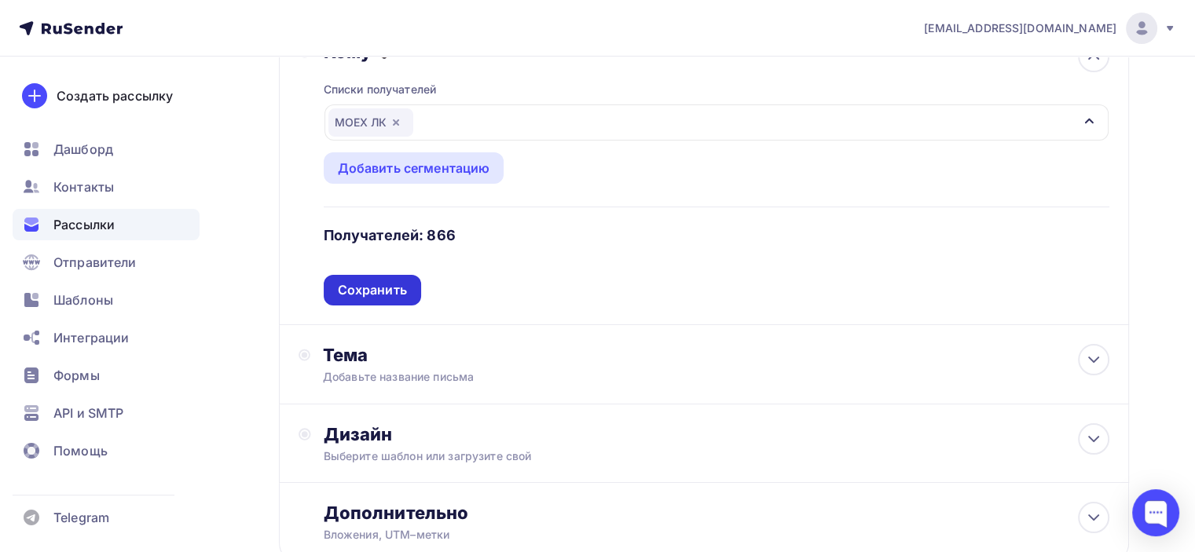
click at [371, 284] on div "Сохранить" at bounding box center [372, 290] width 69 height 18
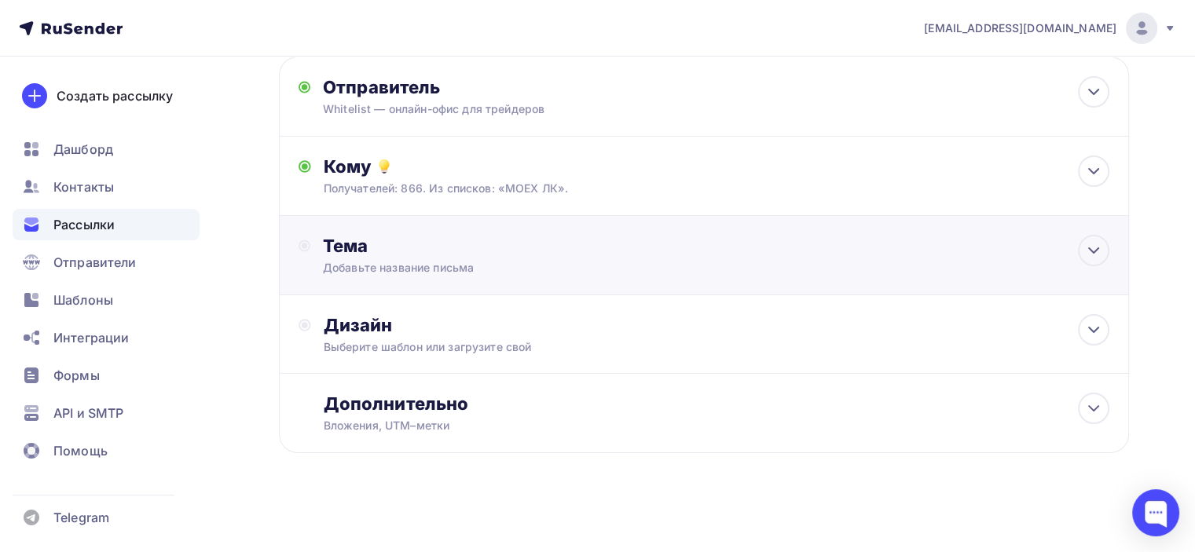
click at [437, 260] on div "Добавьте название письма" at bounding box center [463, 268] width 280 height 16
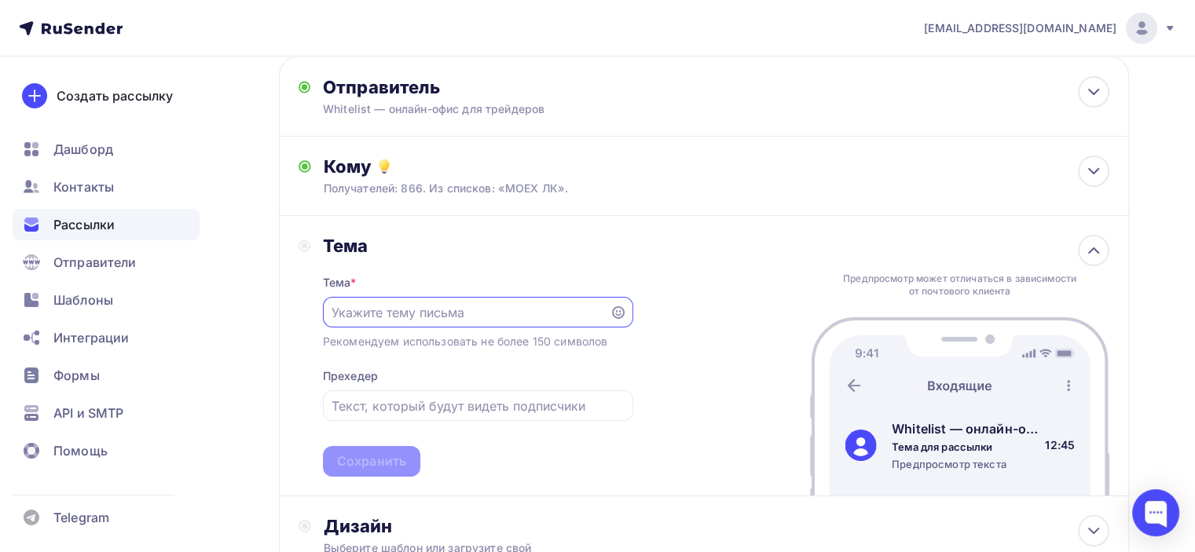
scroll to position [0, 0]
paste input "Отключение привода [PERSON_NAME]"
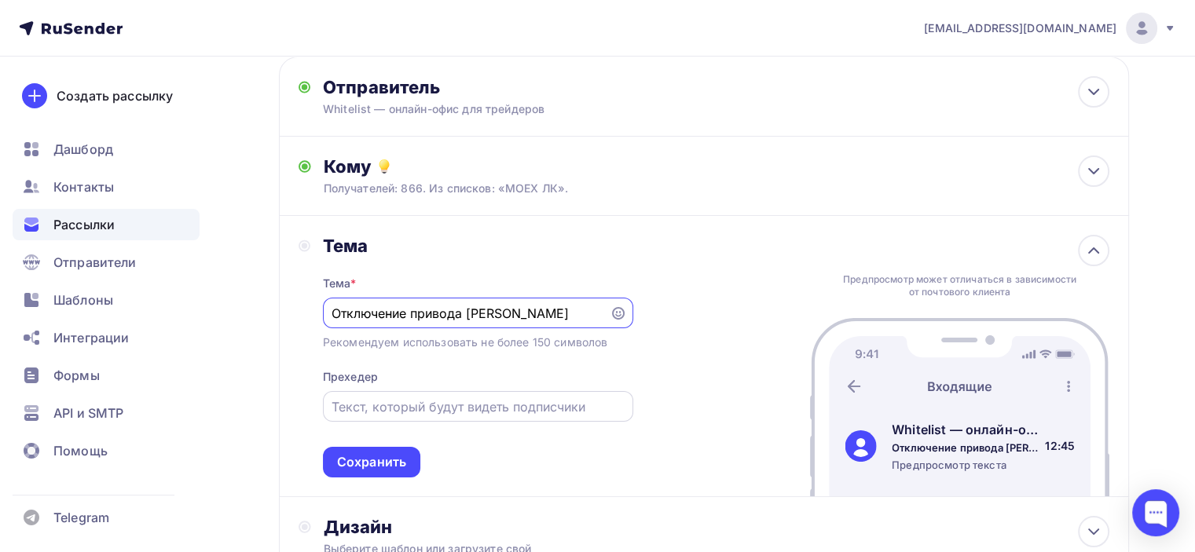
type input "Отключение привода [PERSON_NAME]"
click at [380, 409] on input "text" at bounding box center [477, 406] width 292 height 19
paste input "Важная информация"
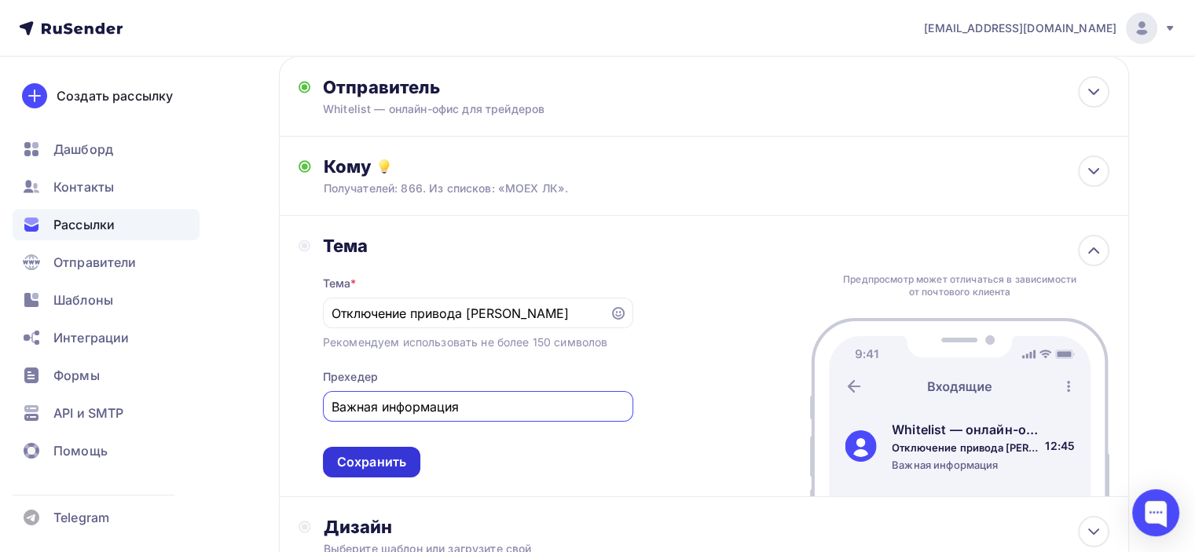
type input "Важная информация"
click at [390, 461] on div "Сохранить" at bounding box center [371, 462] width 69 height 18
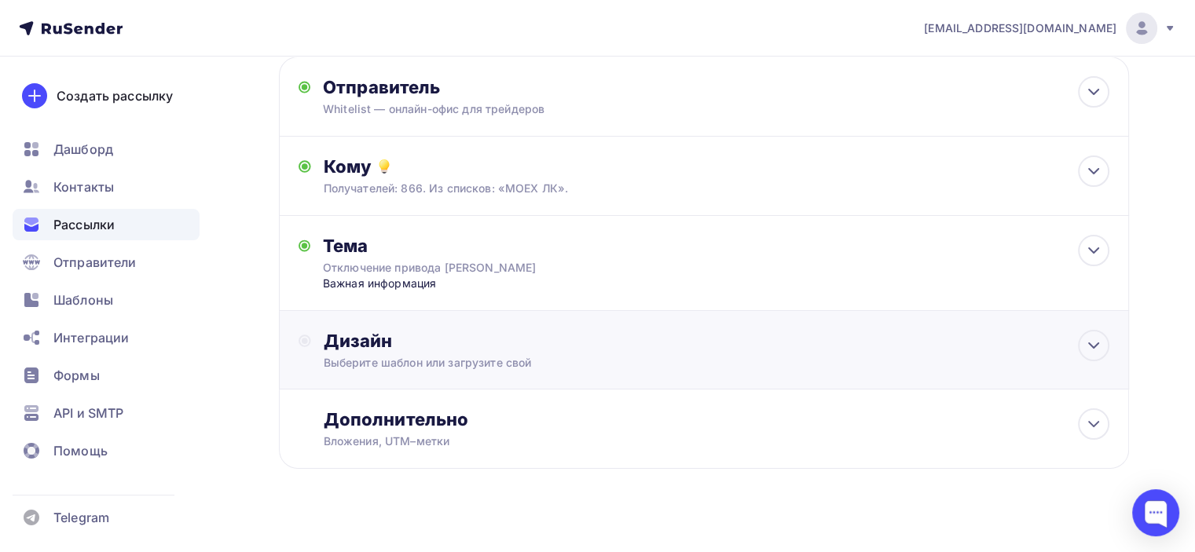
click at [450, 357] on div "Выберите шаблон или загрузите свой" at bounding box center [677, 363] width 707 height 16
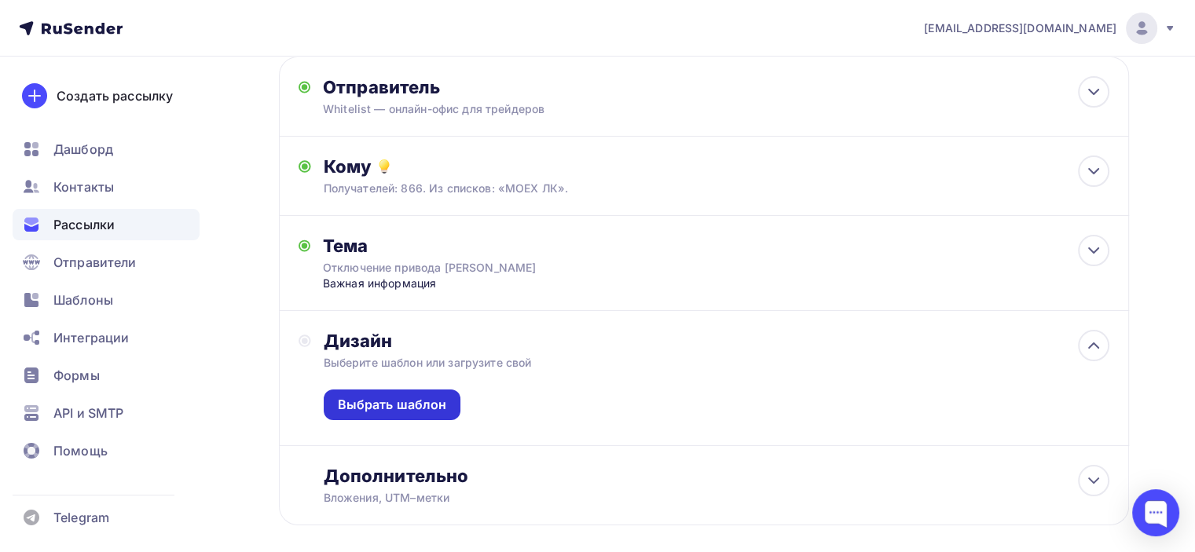
click at [396, 399] on div "Выбрать шаблон" at bounding box center [392, 405] width 109 height 18
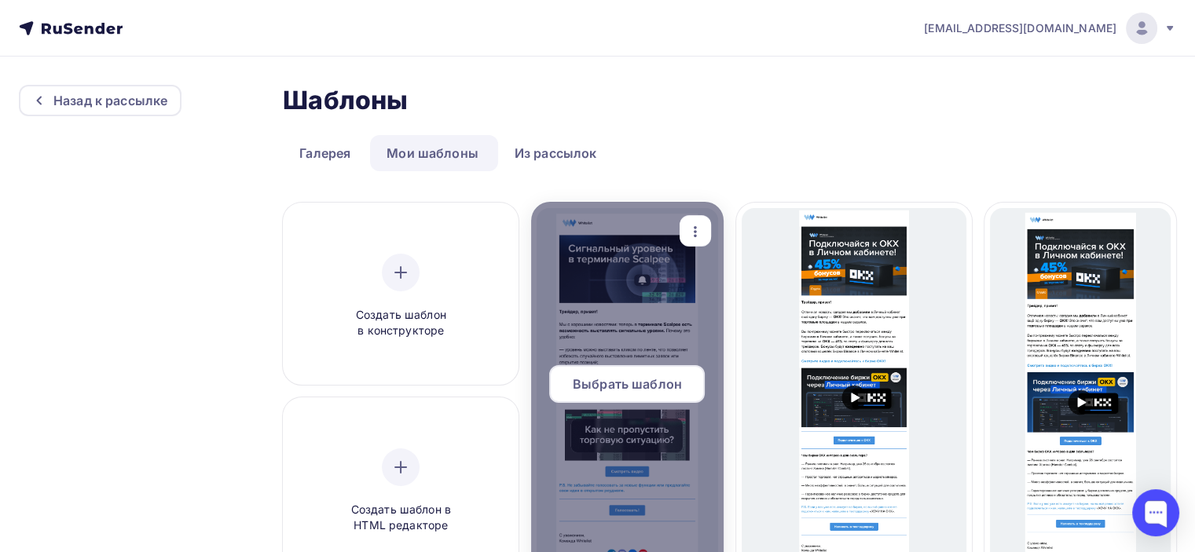
click at [627, 384] on span "Выбрать шаблон" at bounding box center [627, 384] width 109 height 19
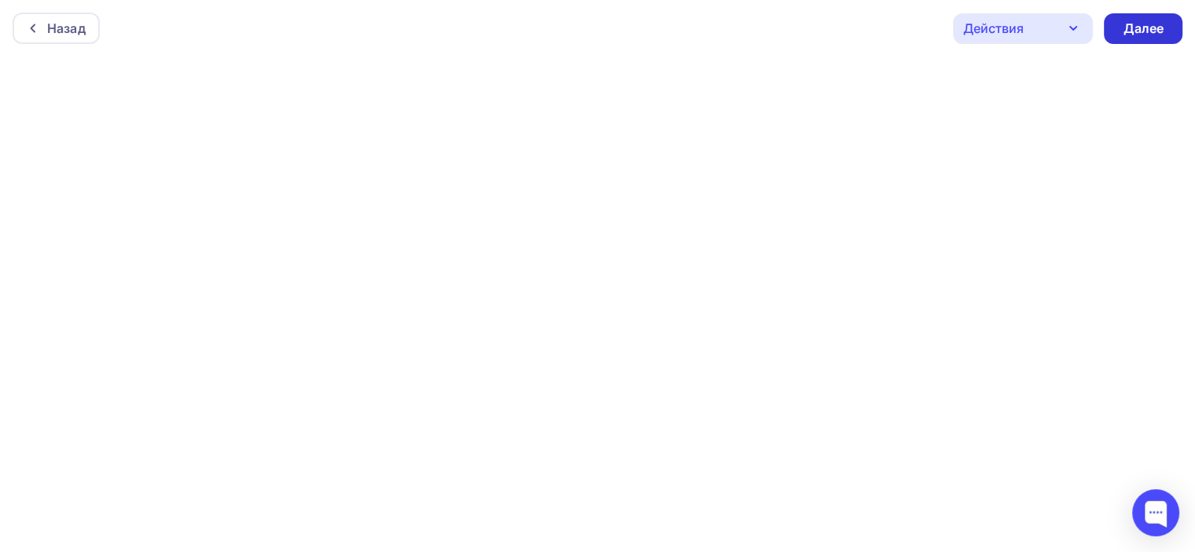
click at [1161, 21] on div "Далее" at bounding box center [1142, 29] width 41 height 18
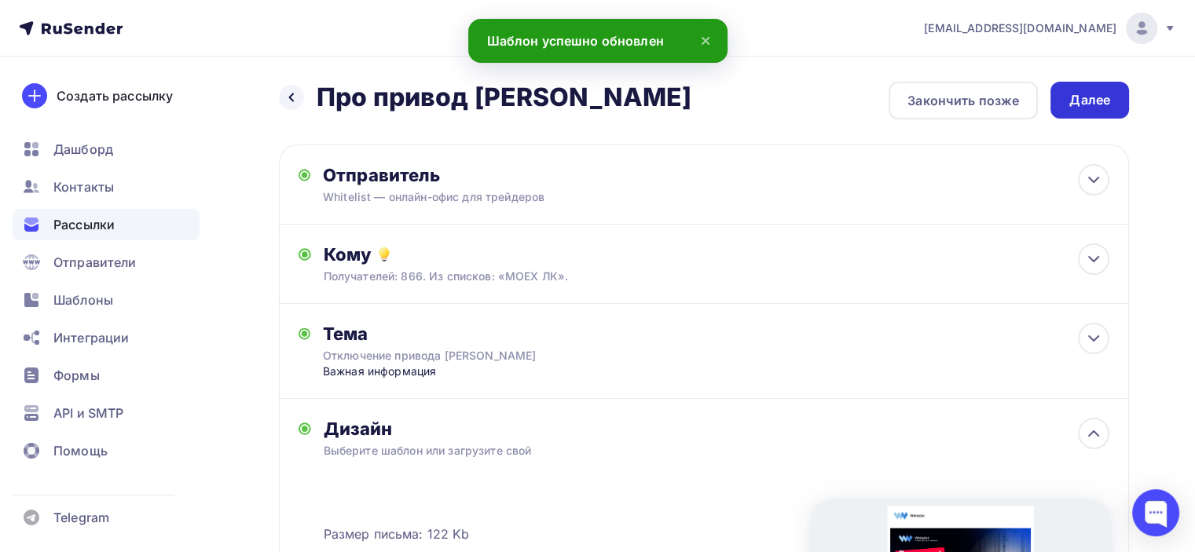
click at [1106, 106] on div "Далее" at bounding box center [1089, 100] width 41 height 18
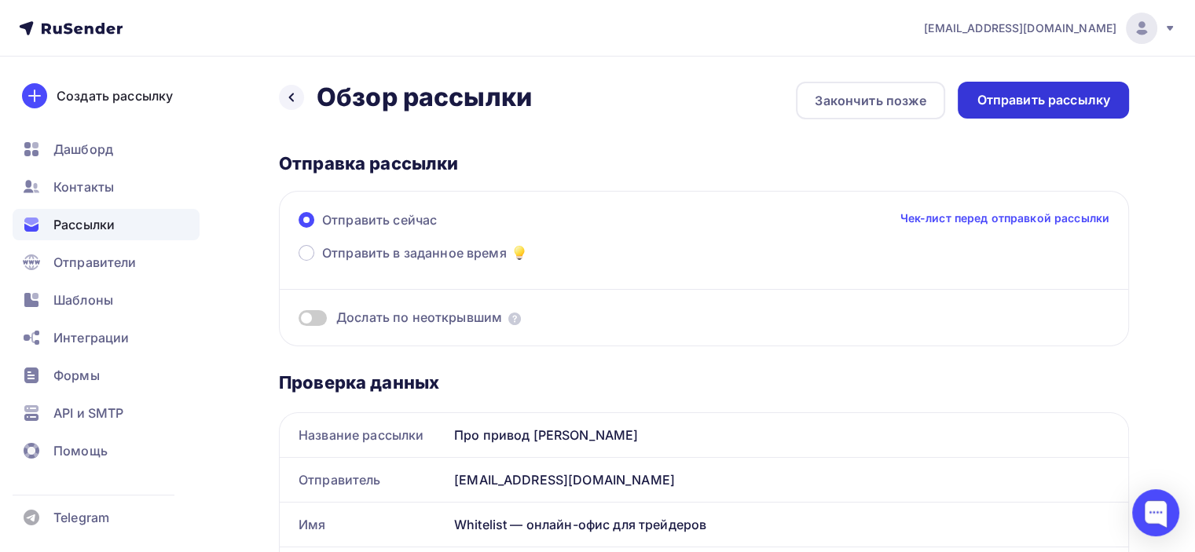
click at [1070, 112] on div "Отправить рассылку" at bounding box center [1042, 100] width 171 height 37
